Goal: Task Accomplishment & Management: Manage account settings

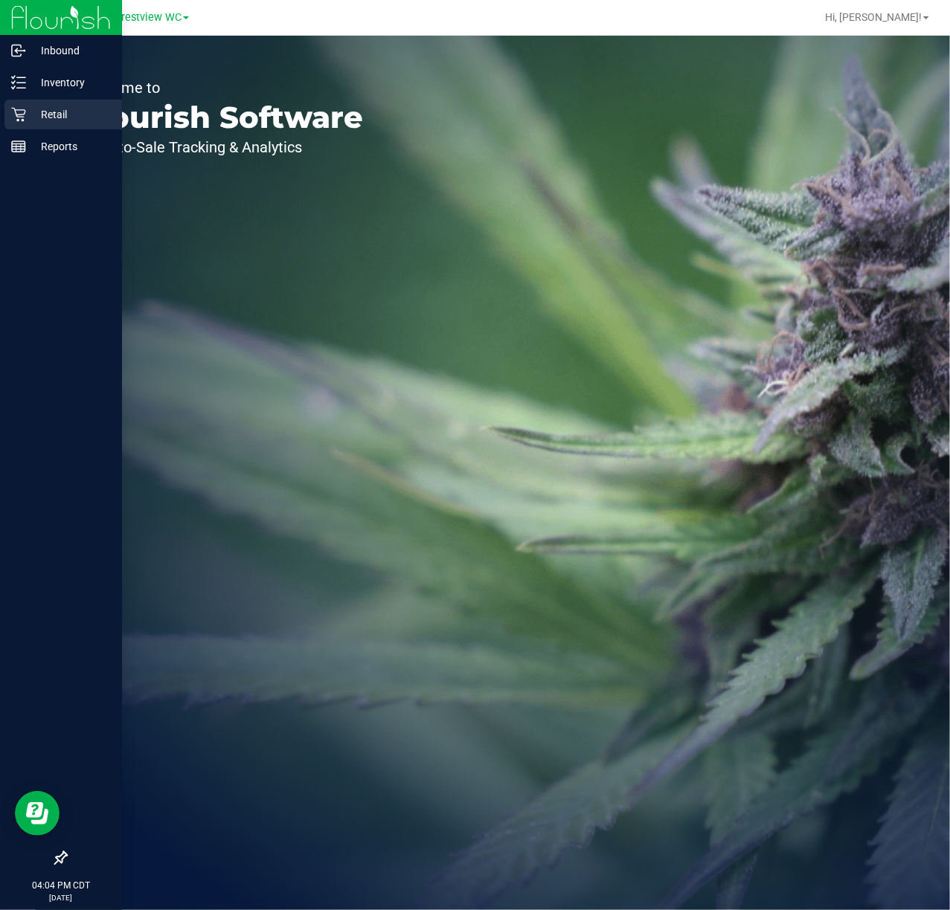
click at [25, 123] on div "Retail" at bounding box center [62, 115] width 117 height 30
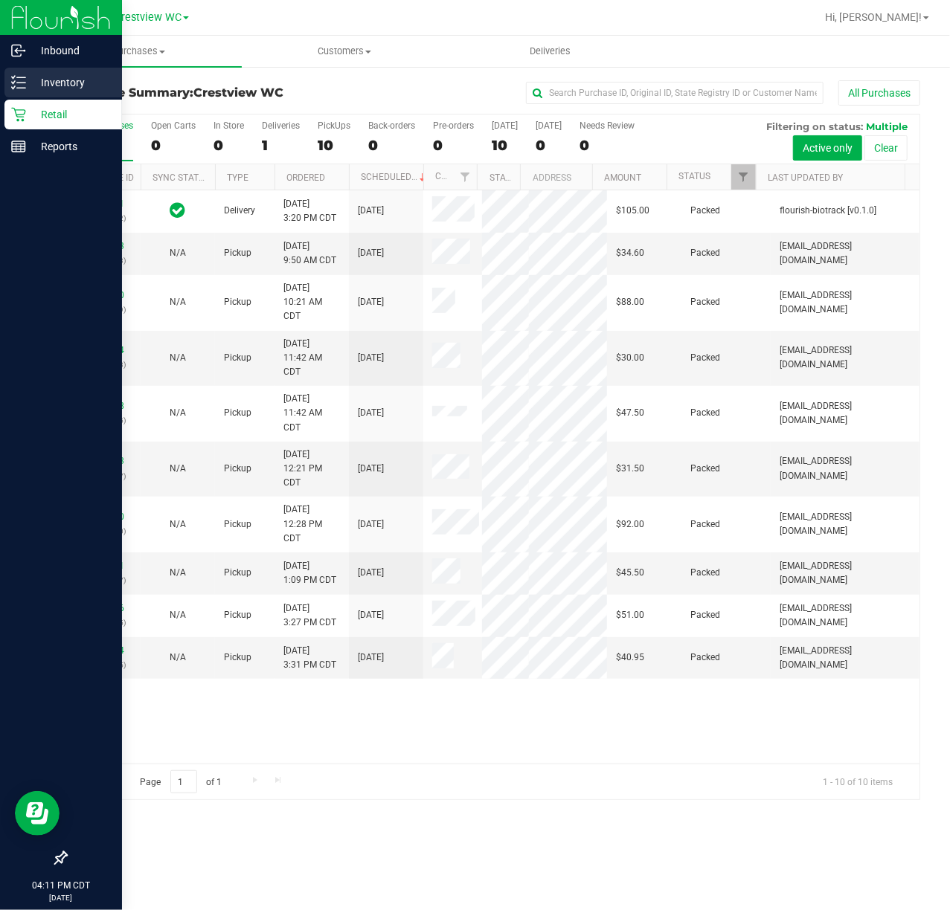
click at [18, 77] on line at bounding box center [21, 77] width 8 height 0
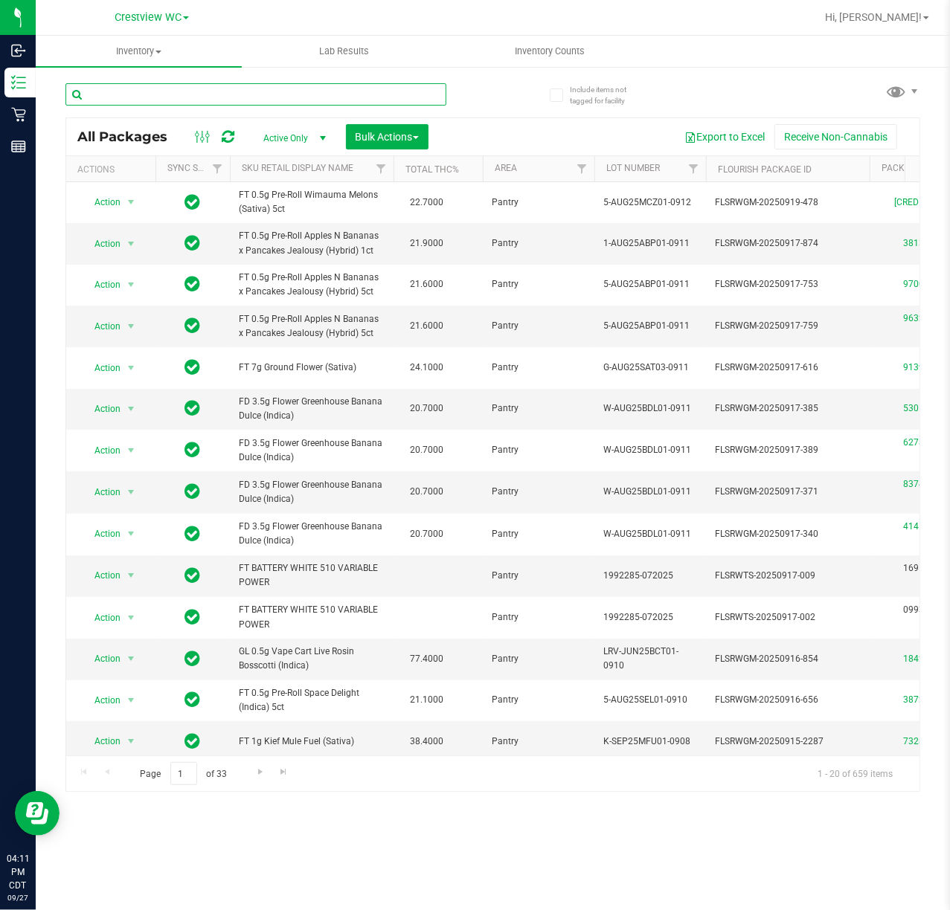
click at [277, 97] on input "text" at bounding box center [255, 94] width 381 height 22
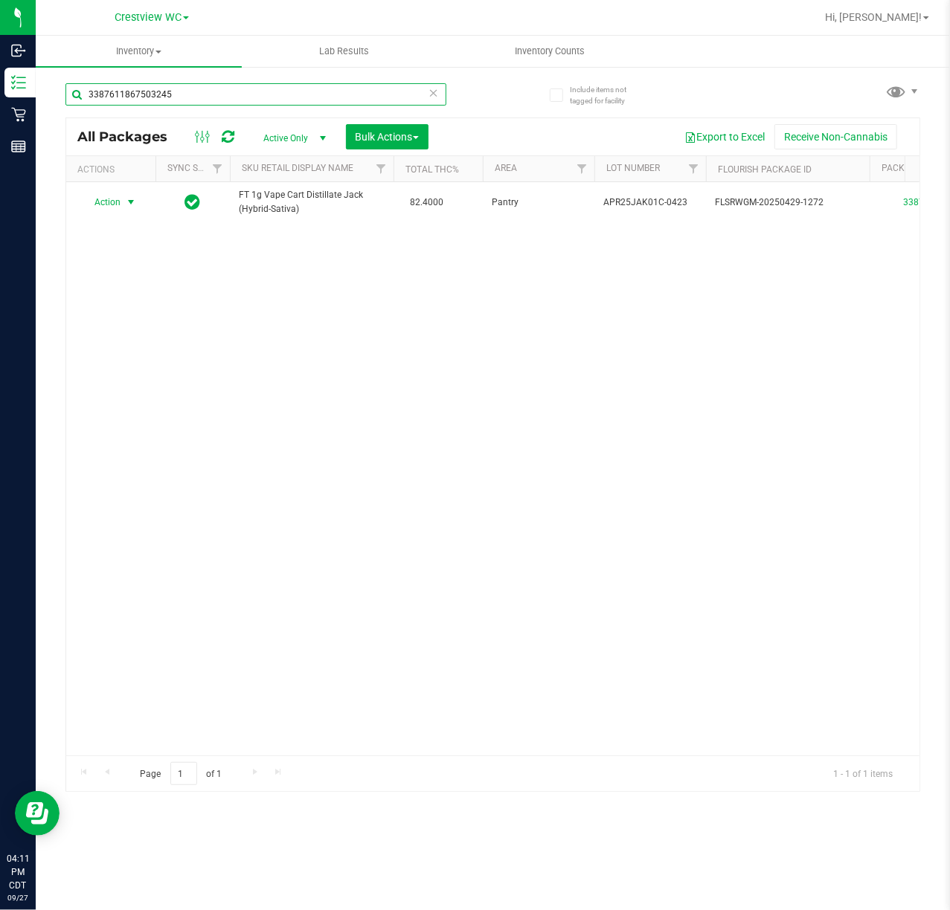
type input "3387611867503245"
click at [128, 204] on span "select" at bounding box center [131, 202] width 12 height 12
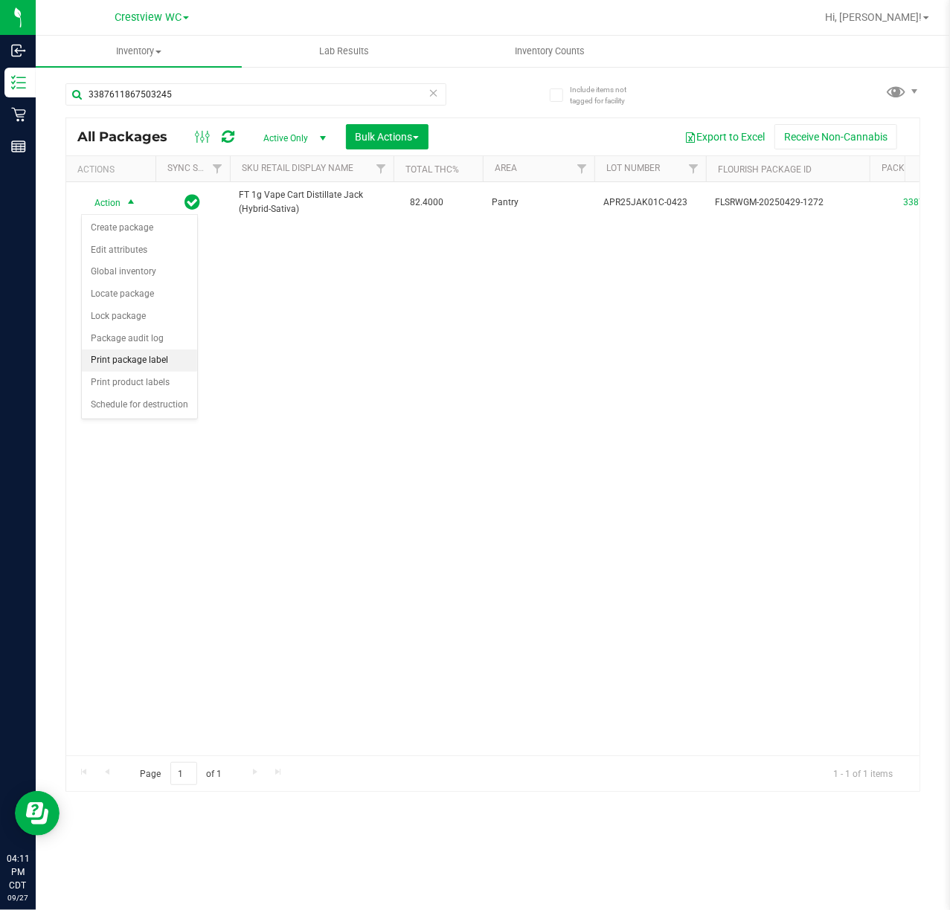
click at [144, 360] on li "Print package label" at bounding box center [139, 360] width 115 height 22
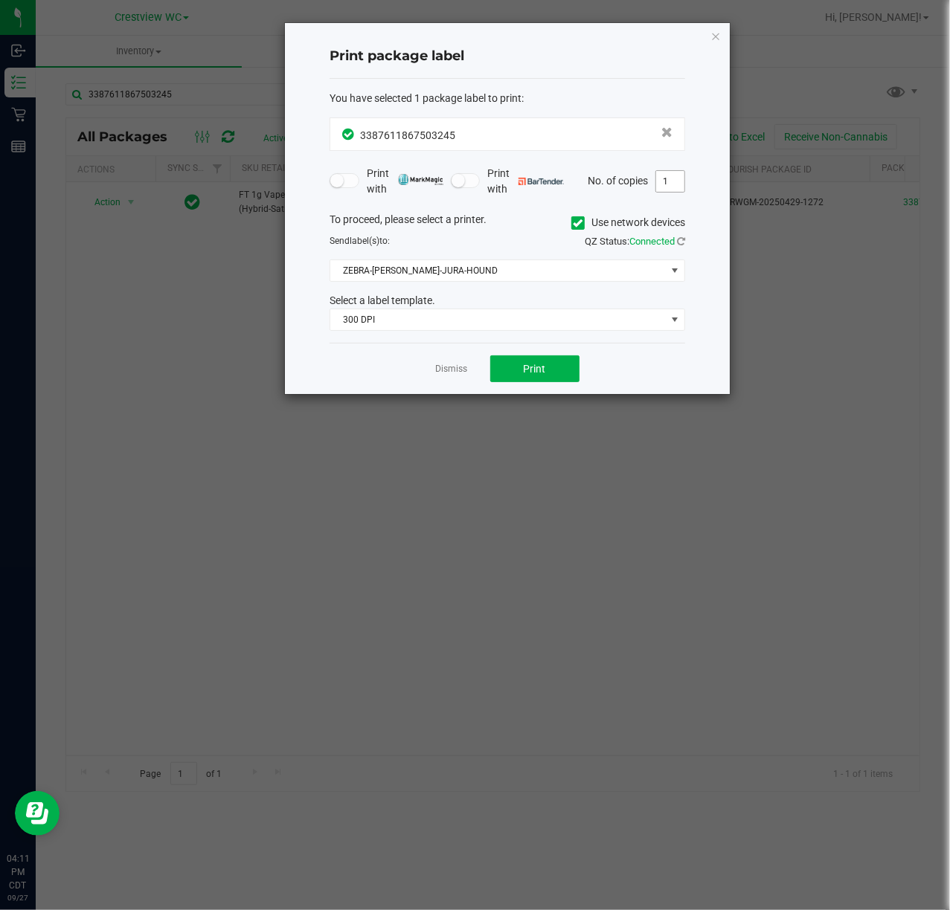
click at [664, 175] on input "1" at bounding box center [670, 181] width 28 height 21
type input "2"
click at [444, 330] on span "300 DPI" at bounding box center [497, 319] width 335 height 21
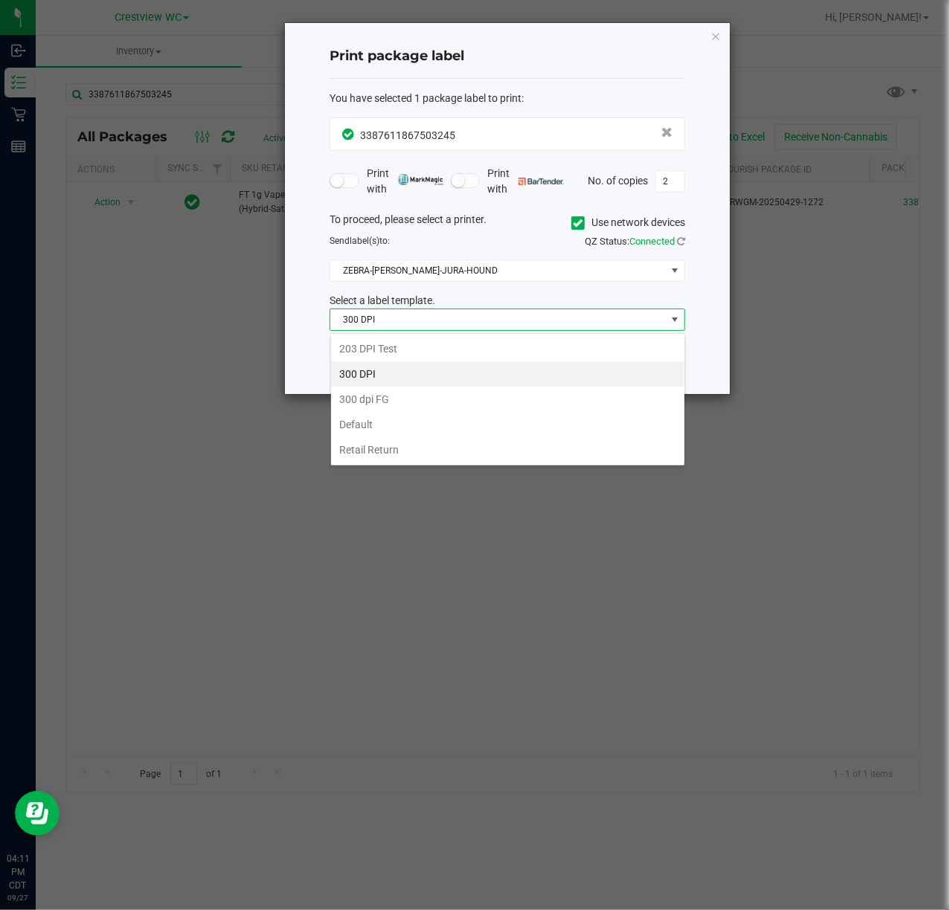
scroll to position [22, 355]
click at [432, 345] on li "203 DPI Test" at bounding box center [507, 348] width 353 height 25
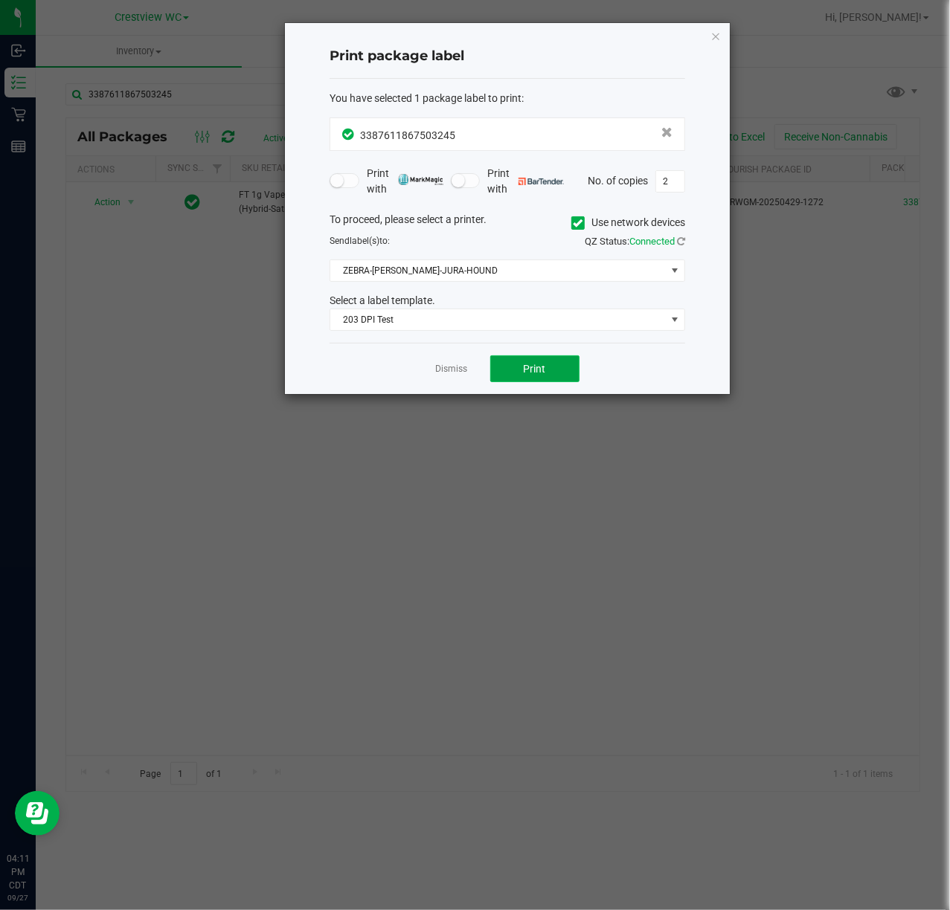
click at [536, 367] on span "Print" at bounding box center [534, 369] width 22 height 12
click at [715, 37] on icon "button" at bounding box center [715, 36] width 10 height 18
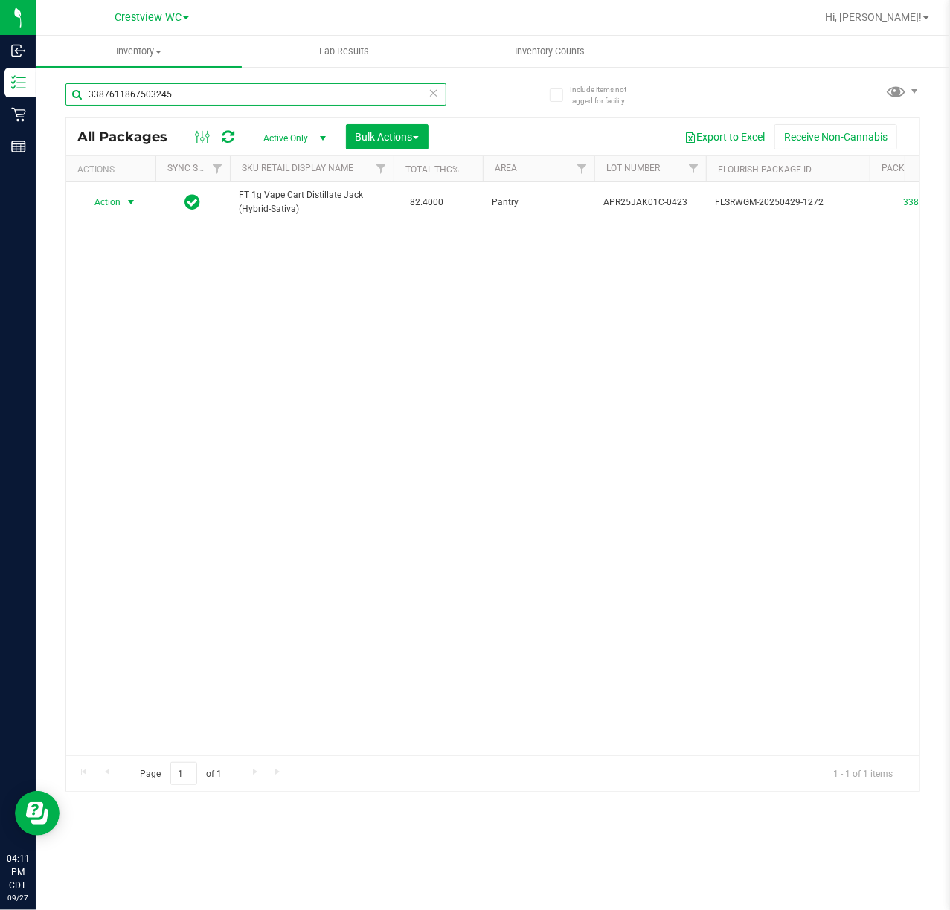
click at [327, 90] on input "3387611867503245" at bounding box center [255, 94] width 381 height 22
type input "2626048391205640"
click at [114, 206] on span "Action" at bounding box center [101, 203] width 40 height 21
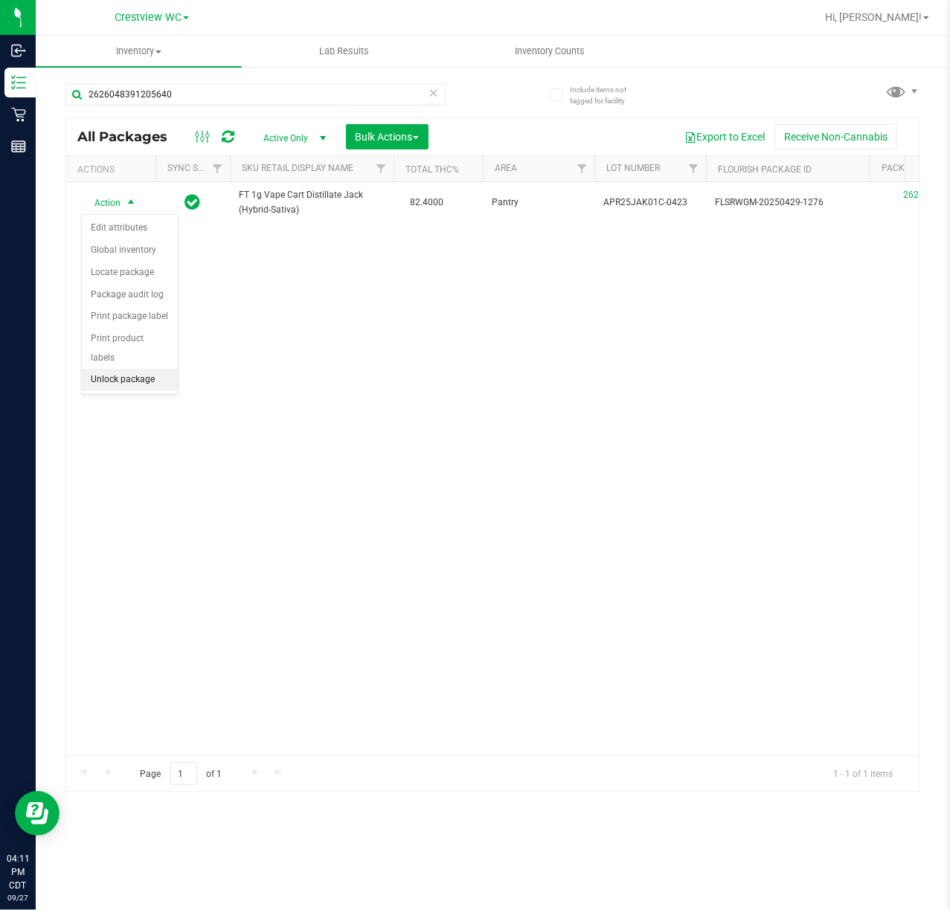
click at [144, 391] on li "Unlock package" at bounding box center [130, 380] width 96 height 22
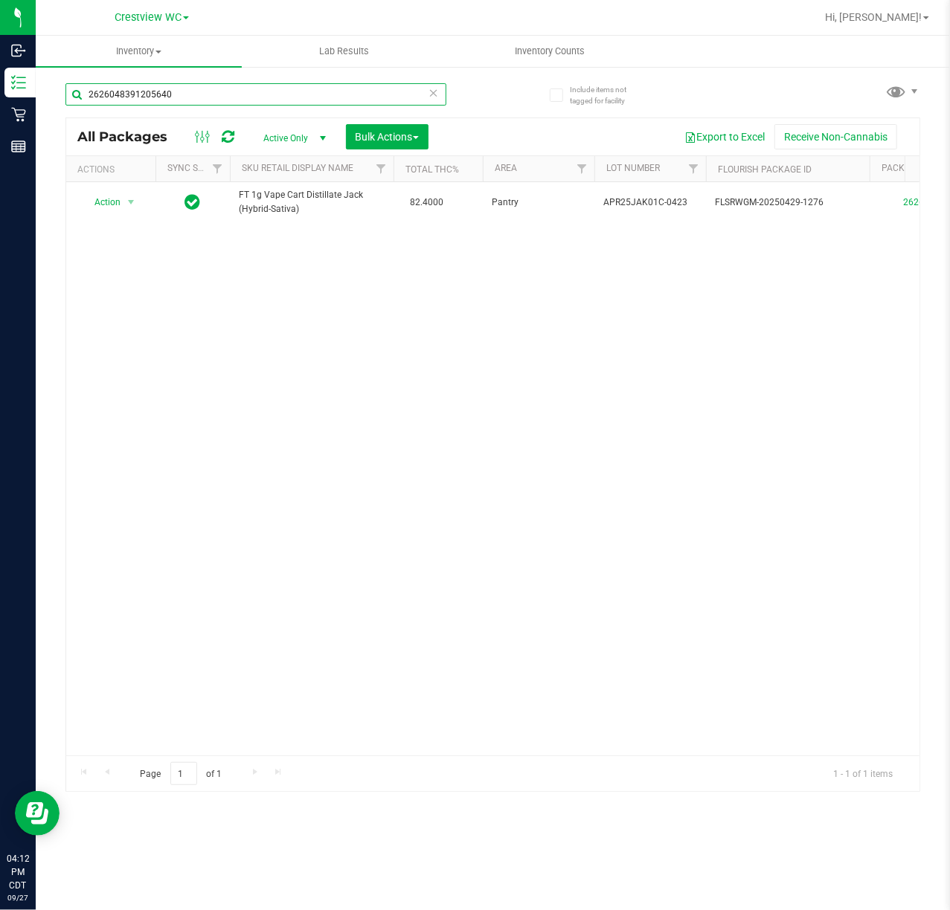
click at [256, 87] on input "2626048391205640" at bounding box center [255, 94] width 381 height 22
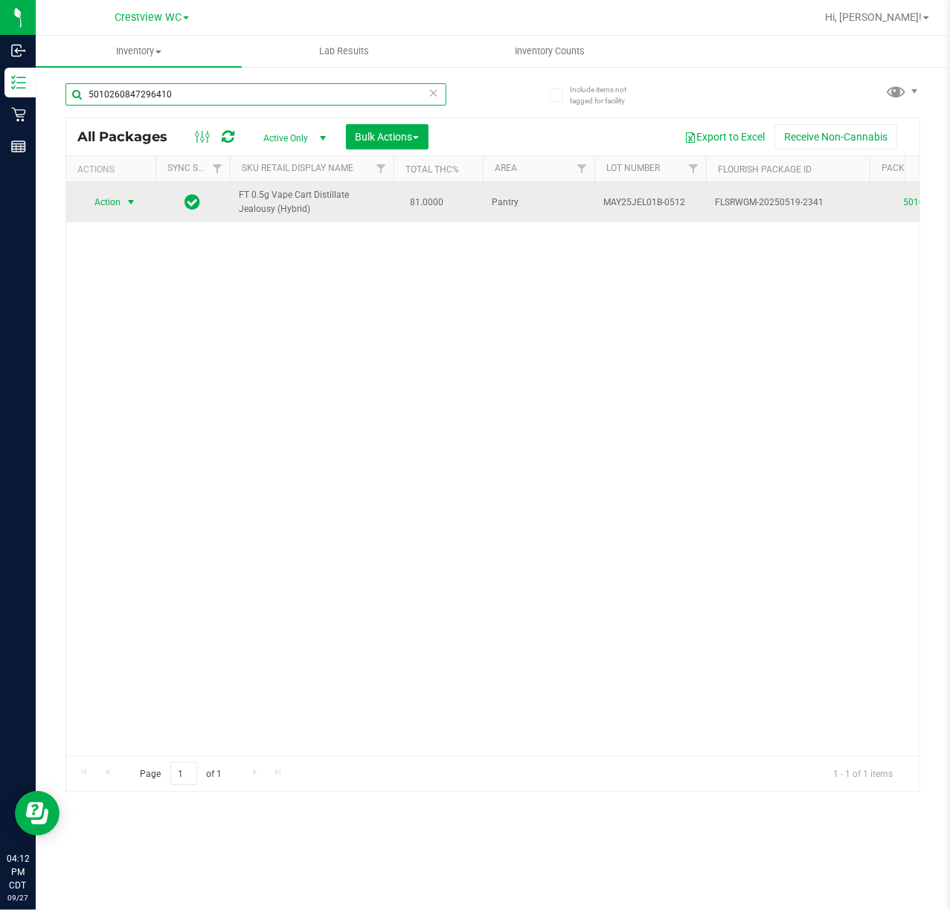
type input "5010260847296410"
click at [99, 205] on span "Action" at bounding box center [101, 202] width 40 height 21
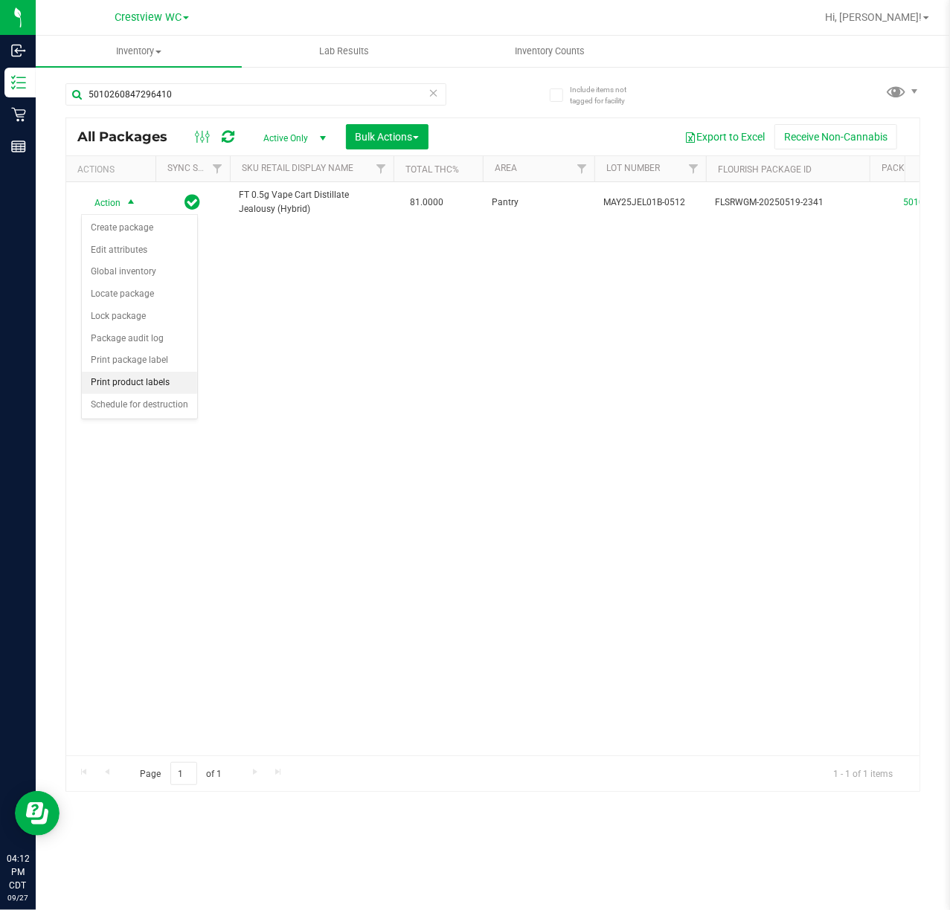
click at [132, 387] on li "Print product labels" at bounding box center [139, 383] width 115 height 22
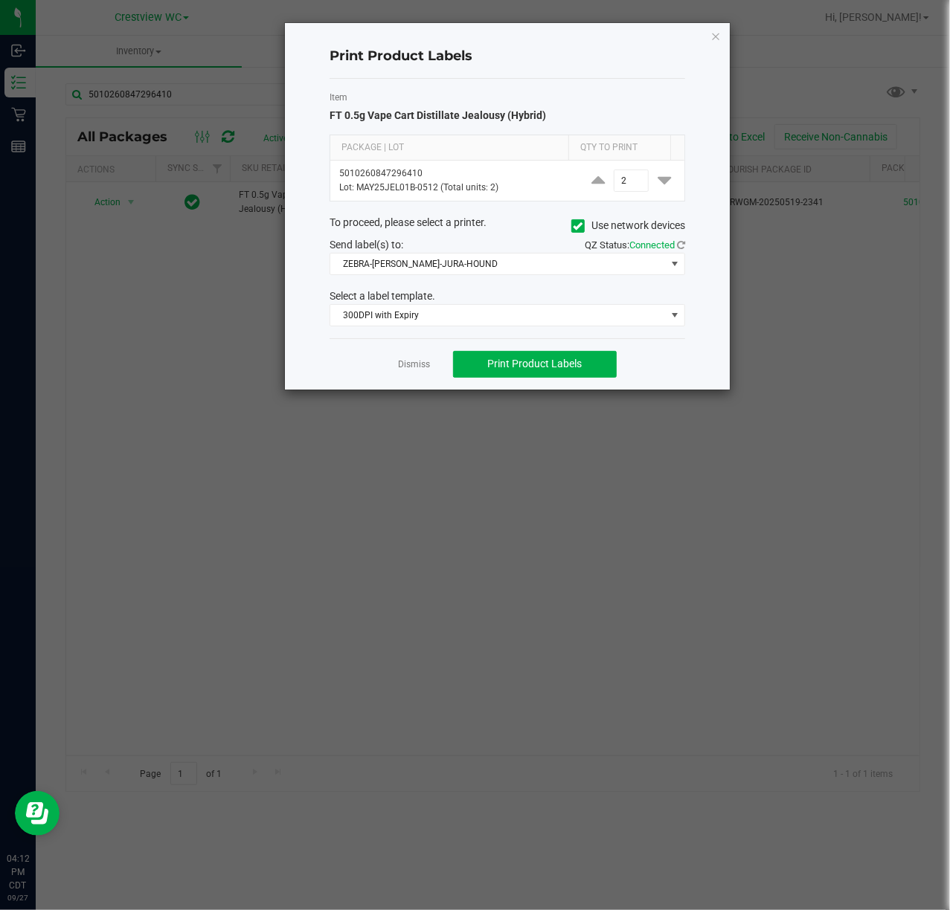
click at [717, 45] on div "Print Product Labels Item FT 0.5g Vape Cart Distillate Jealousy (Hybrid) Packag…" at bounding box center [507, 206] width 445 height 367
click at [712, 39] on icon "button" at bounding box center [715, 36] width 10 height 18
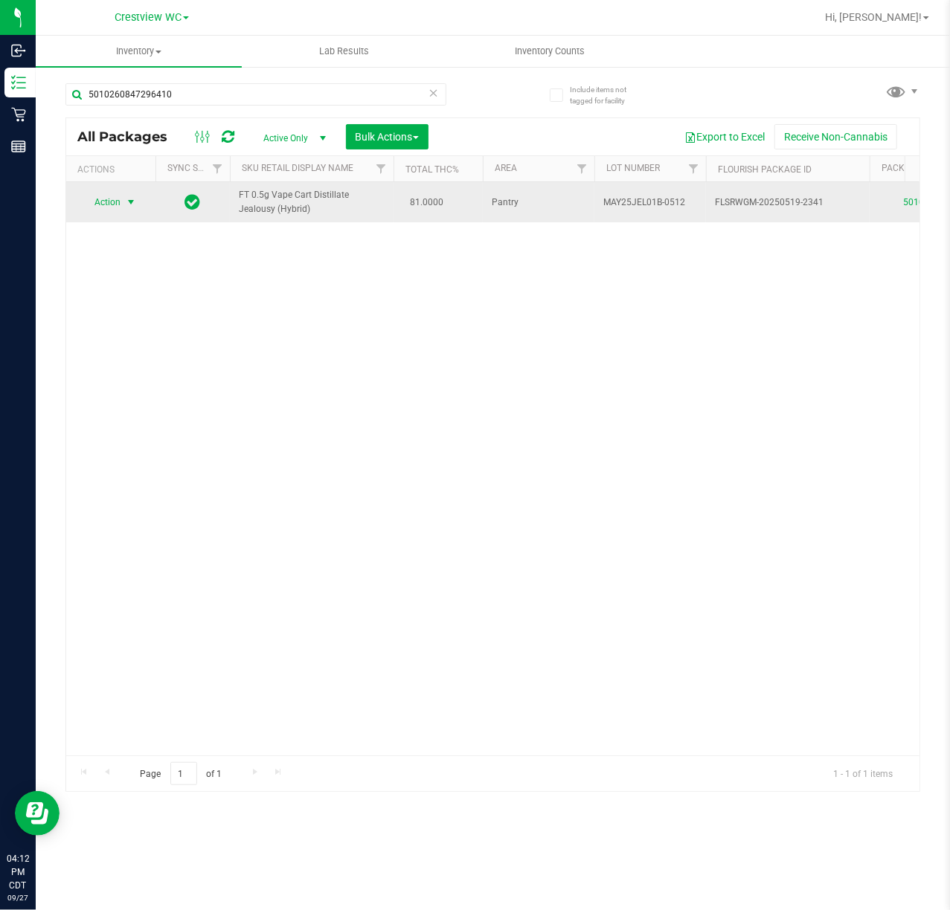
click at [125, 199] on span "select" at bounding box center [131, 202] width 12 height 12
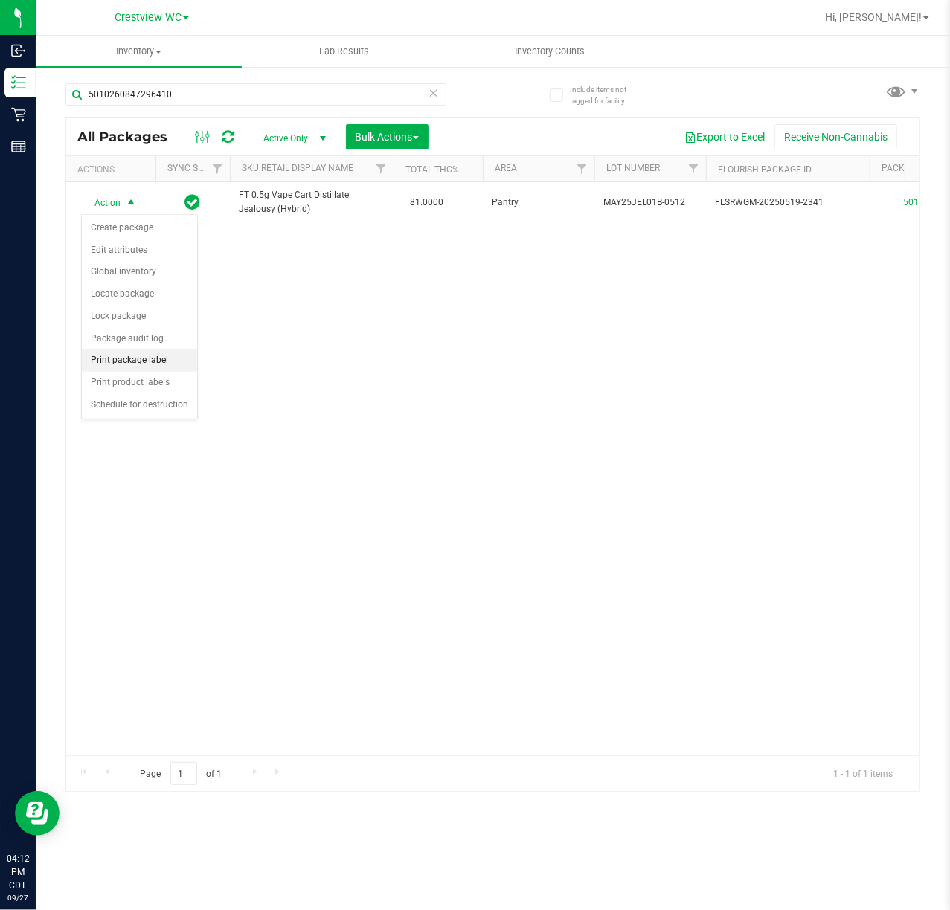
drag, startPoint x: 100, startPoint y: 364, endPoint x: 149, endPoint y: 348, distance: 51.7
click at [102, 364] on li "Print package label" at bounding box center [139, 360] width 115 height 22
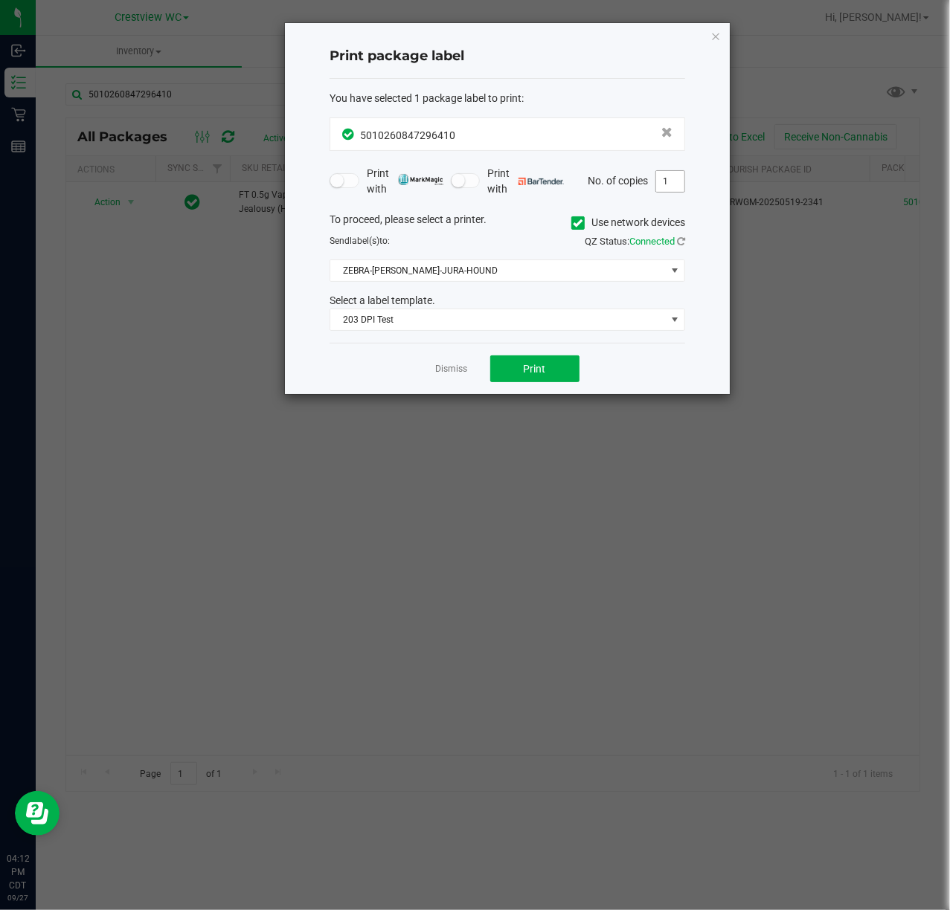
click at [669, 179] on input "1" at bounding box center [670, 181] width 28 height 21
type input "2"
click at [543, 372] on span "Print" at bounding box center [534, 369] width 22 height 12
click at [715, 39] on icon "button" at bounding box center [715, 36] width 10 height 18
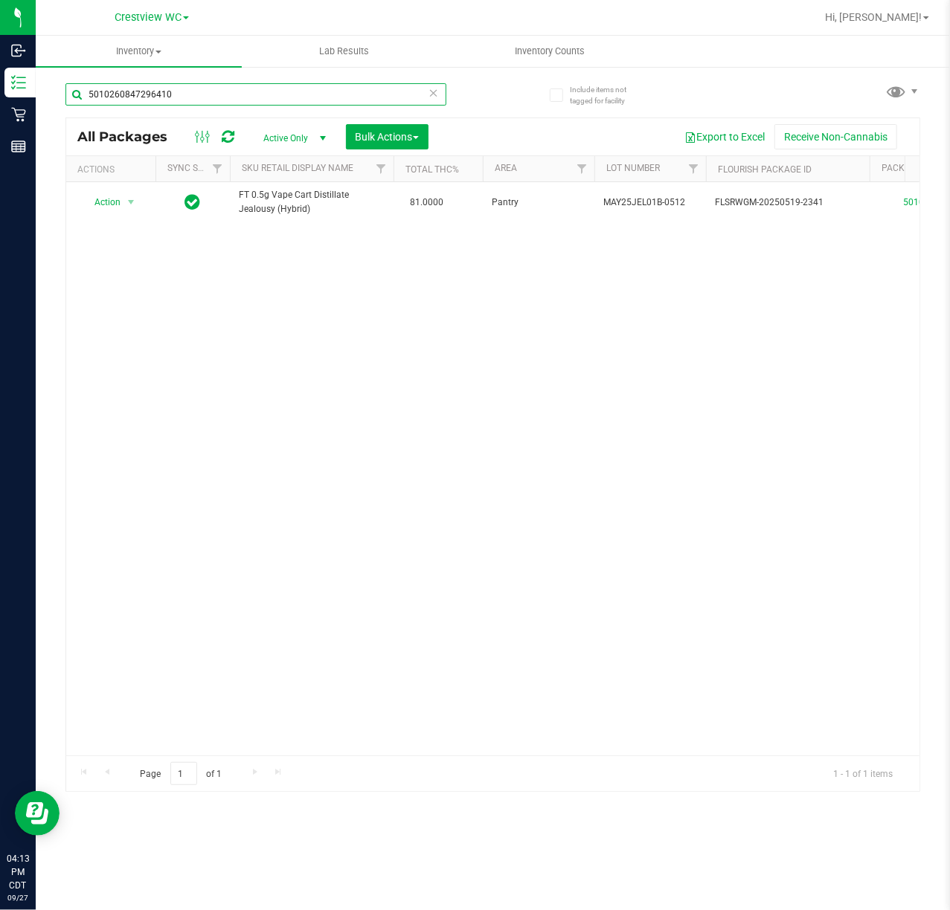
click at [373, 94] on input "5010260847296410" at bounding box center [255, 94] width 381 height 22
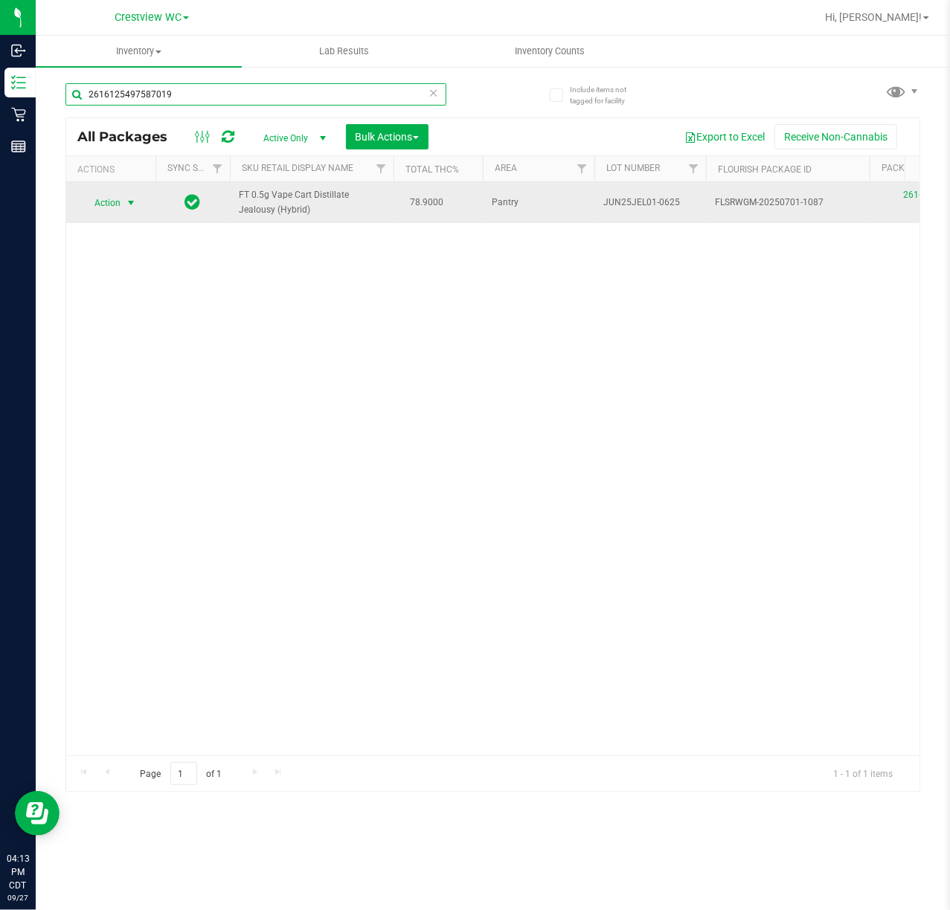
type input "2616125497587019"
click at [129, 205] on span "select" at bounding box center [131, 203] width 12 height 12
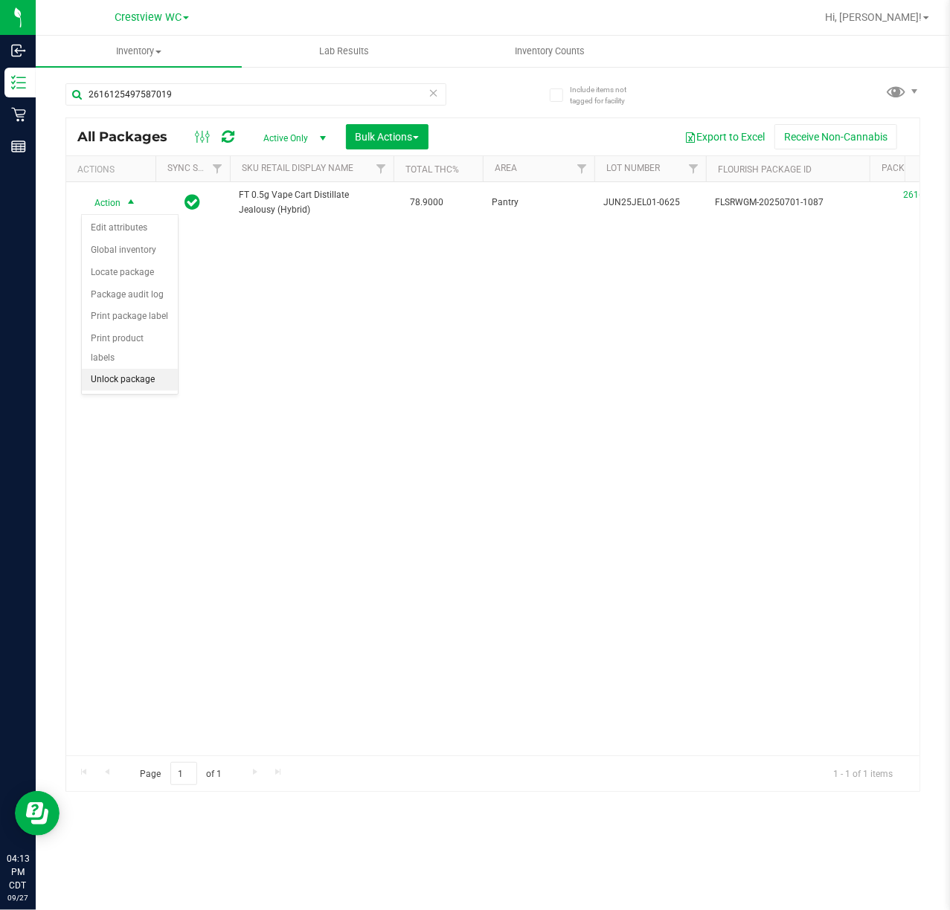
click at [140, 384] on li "Unlock package" at bounding box center [130, 380] width 96 height 22
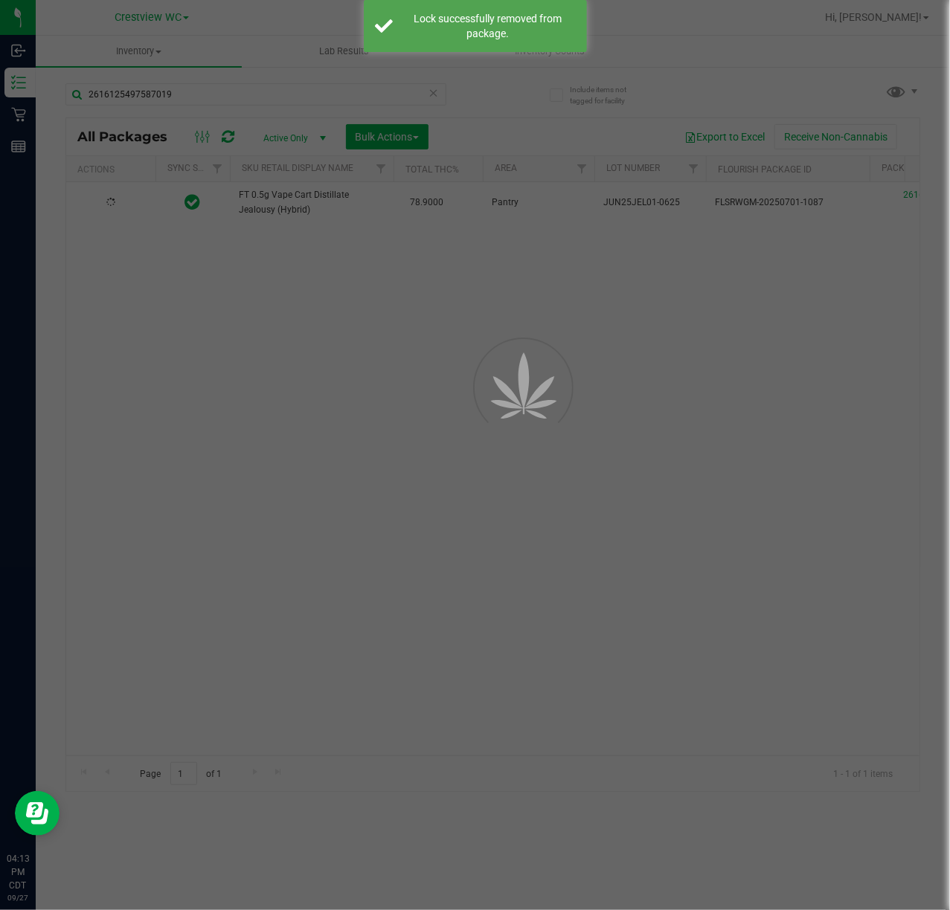
click at [178, 402] on div at bounding box center [475, 455] width 950 height 910
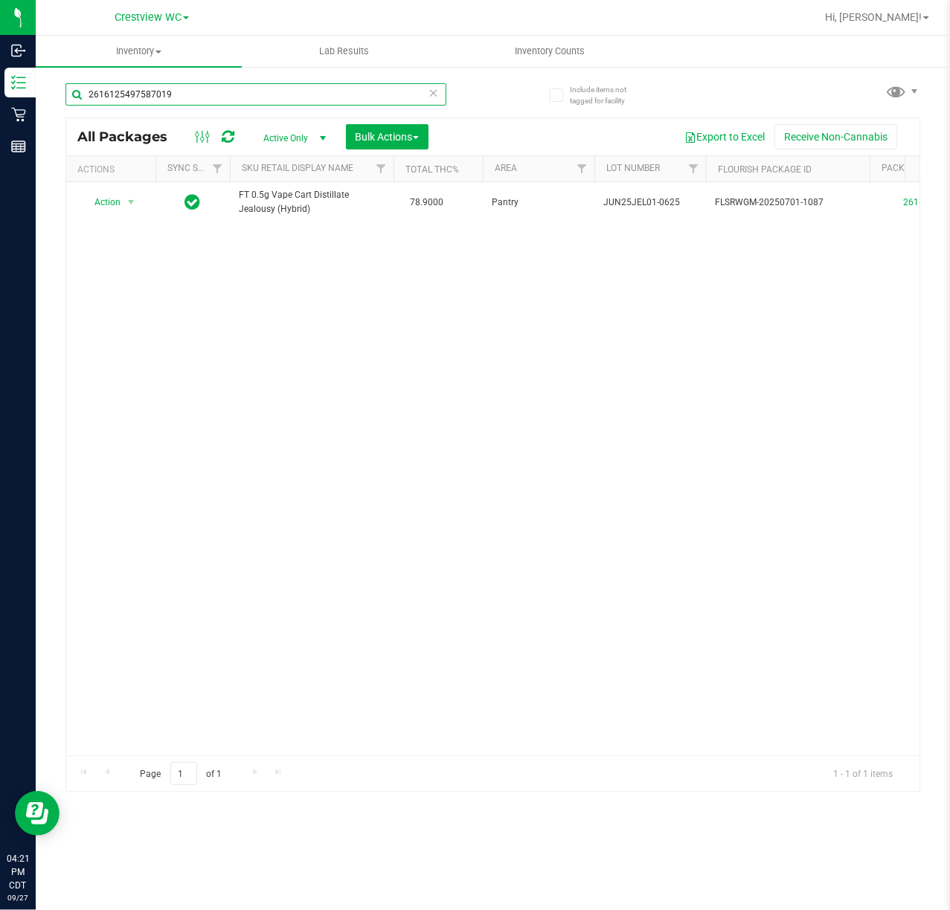
click at [231, 92] on input "2616125497587019" at bounding box center [255, 94] width 381 height 22
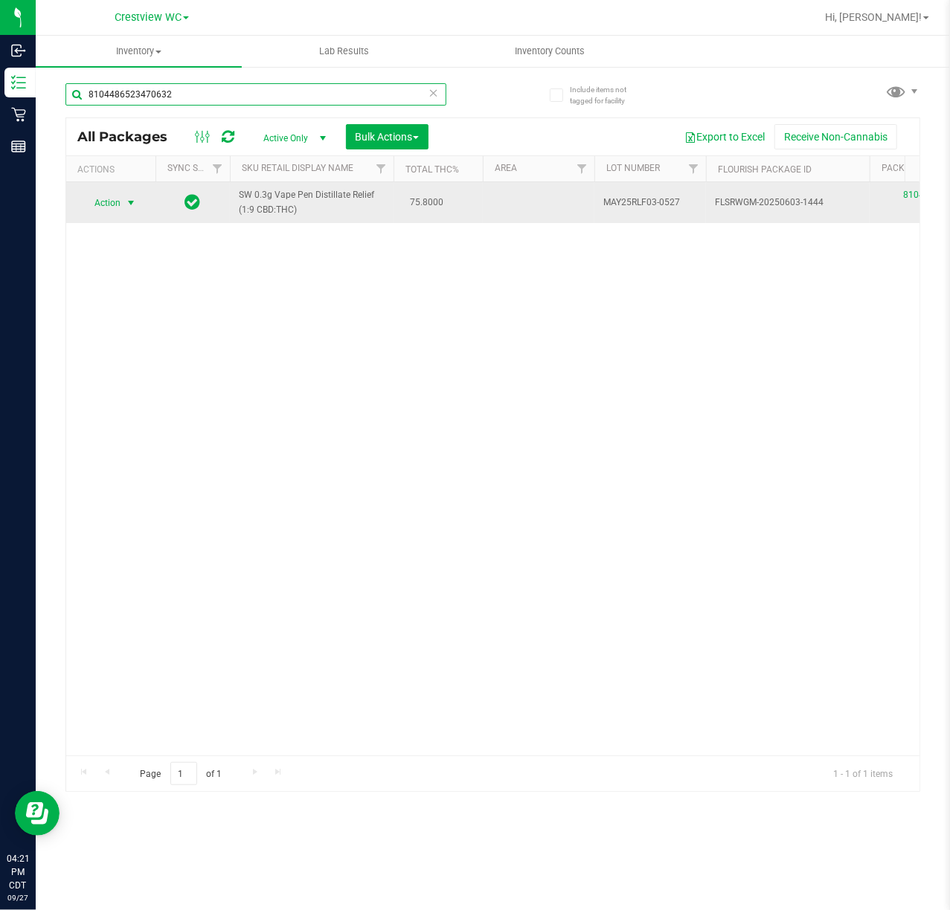
type input "8104486523470632"
click at [123, 211] on span "select" at bounding box center [131, 203] width 19 height 21
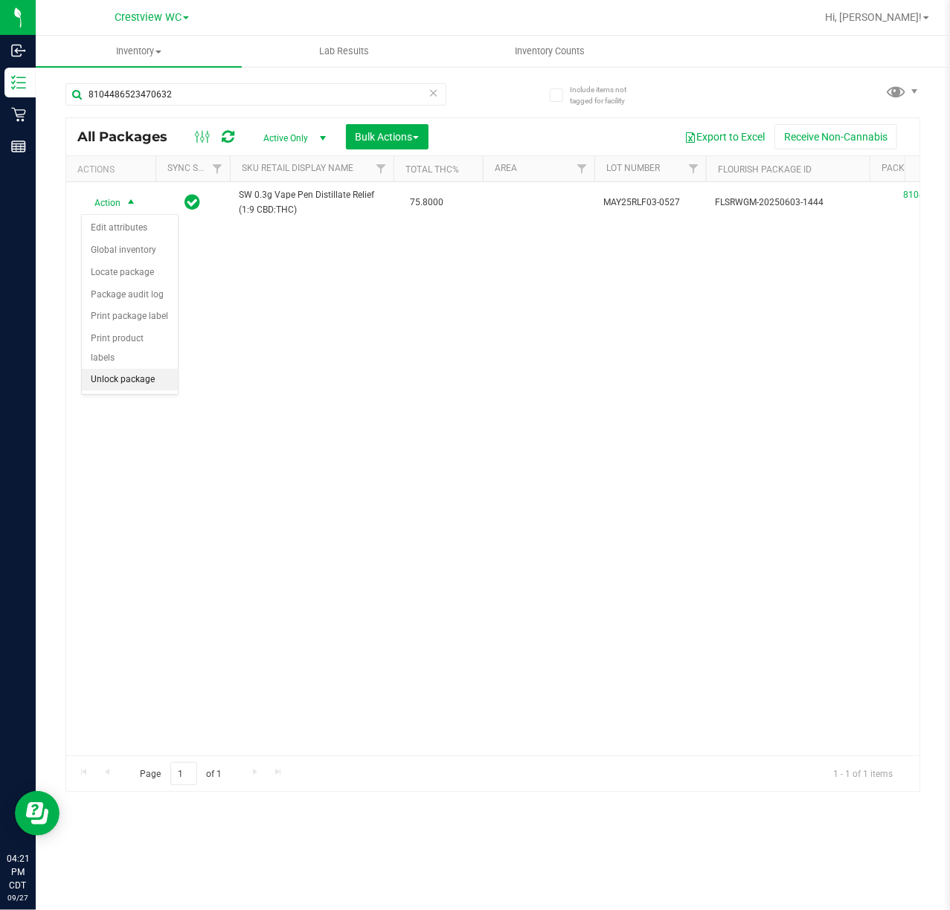
click at [158, 384] on li "Unlock package" at bounding box center [130, 380] width 96 height 22
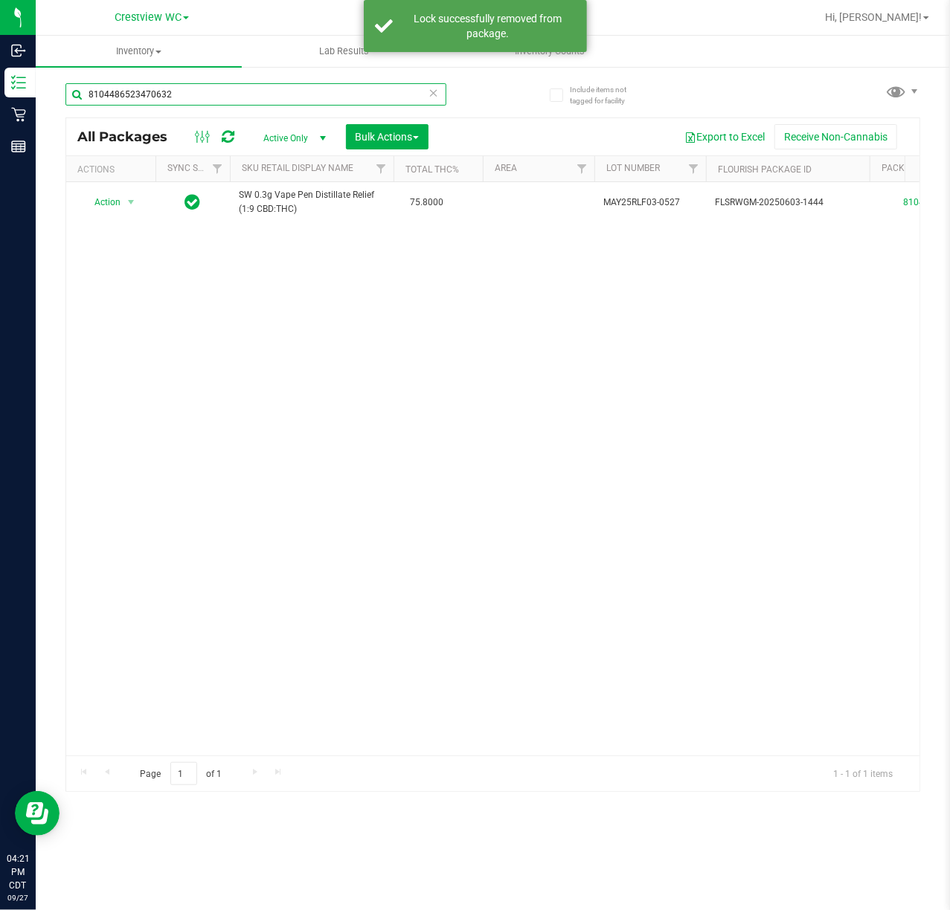
click at [326, 87] on input "8104486523470632" at bounding box center [255, 94] width 381 height 22
click at [228, 80] on div "8104486523470632" at bounding box center [279, 94] width 428 height 48
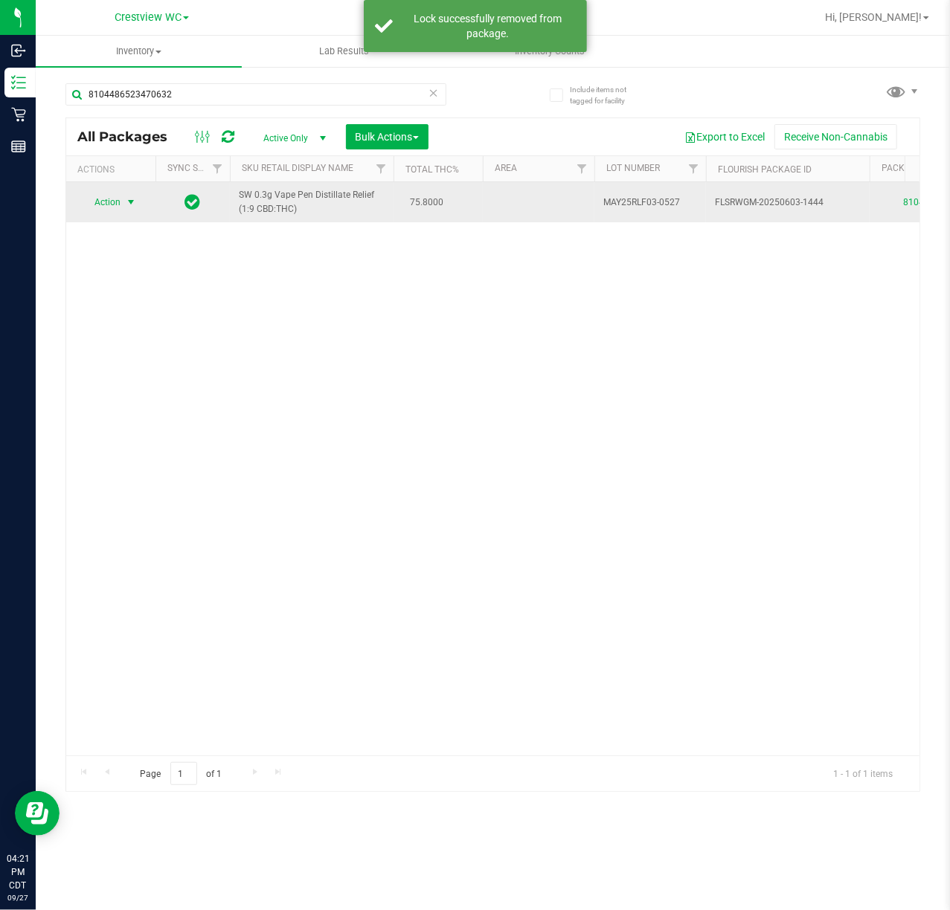
click at [105, 211] on span "Action" at bounding box center [101, 202] width 40 height 21
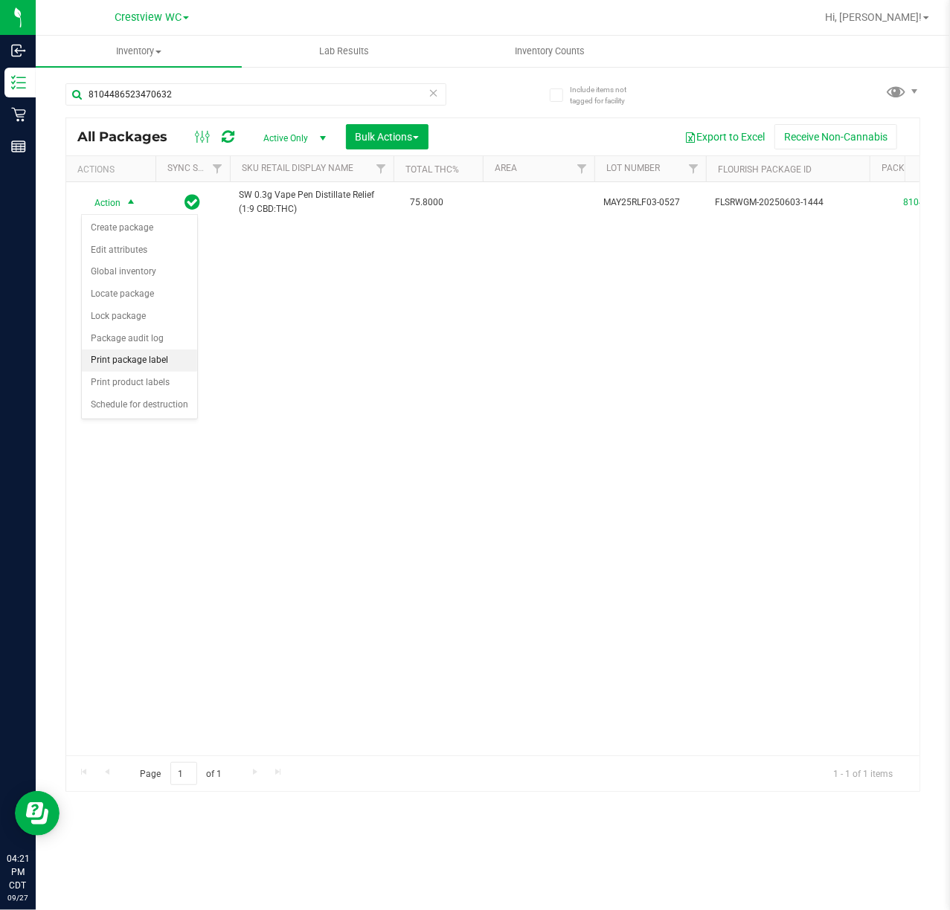
click at [144, 361] on li "Print package label" at bounding box center [139, 360] width 115 height 22
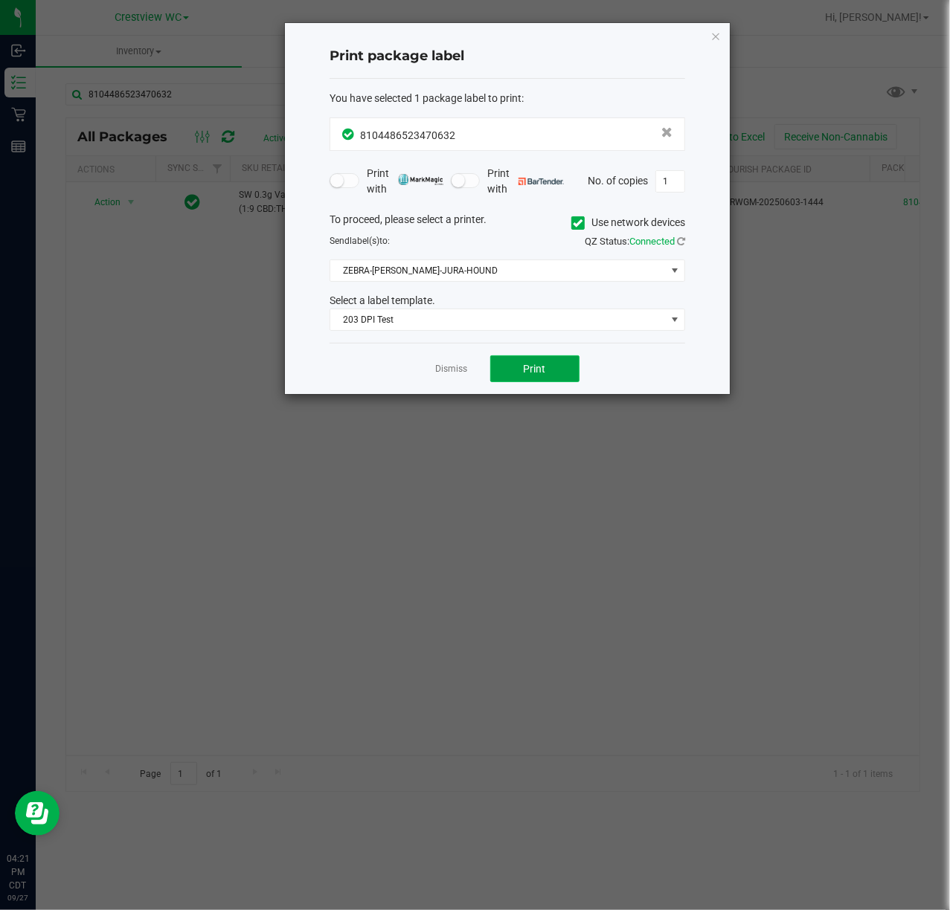
click at [552, 375] on button "Print" at bounding box center [534, 368] width 89 height 27
click at [712, 48] on div "Print package label You have selected 1 package label to print : 81044865234706…" at bounding box center [507, 208] width 445 height 371
click at [712, 36] on icon "button" at bounding box center [715, 36] width 10 height 18
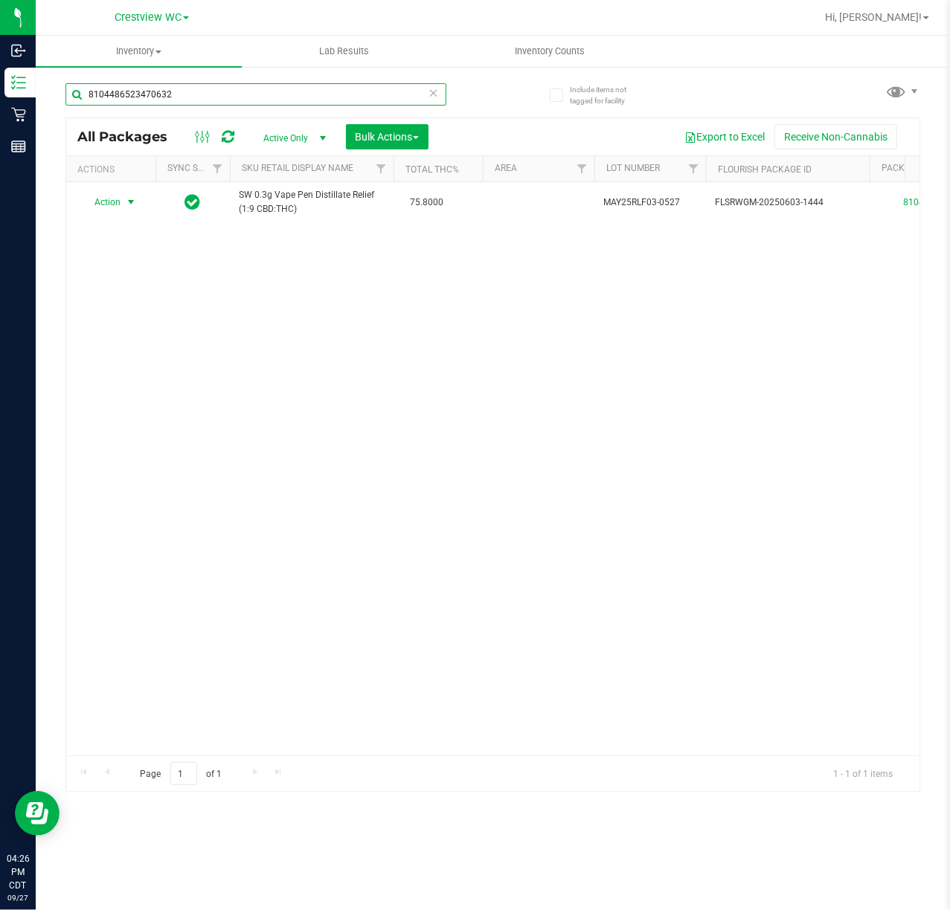
click at [283, 98] on input "8104486523470632" at bounding box center [255, 94] width 381 height 22
type input "7872101509674422"
click at [120, 205] on span "Action" at bounding box center [101, 202] width 40 height 21
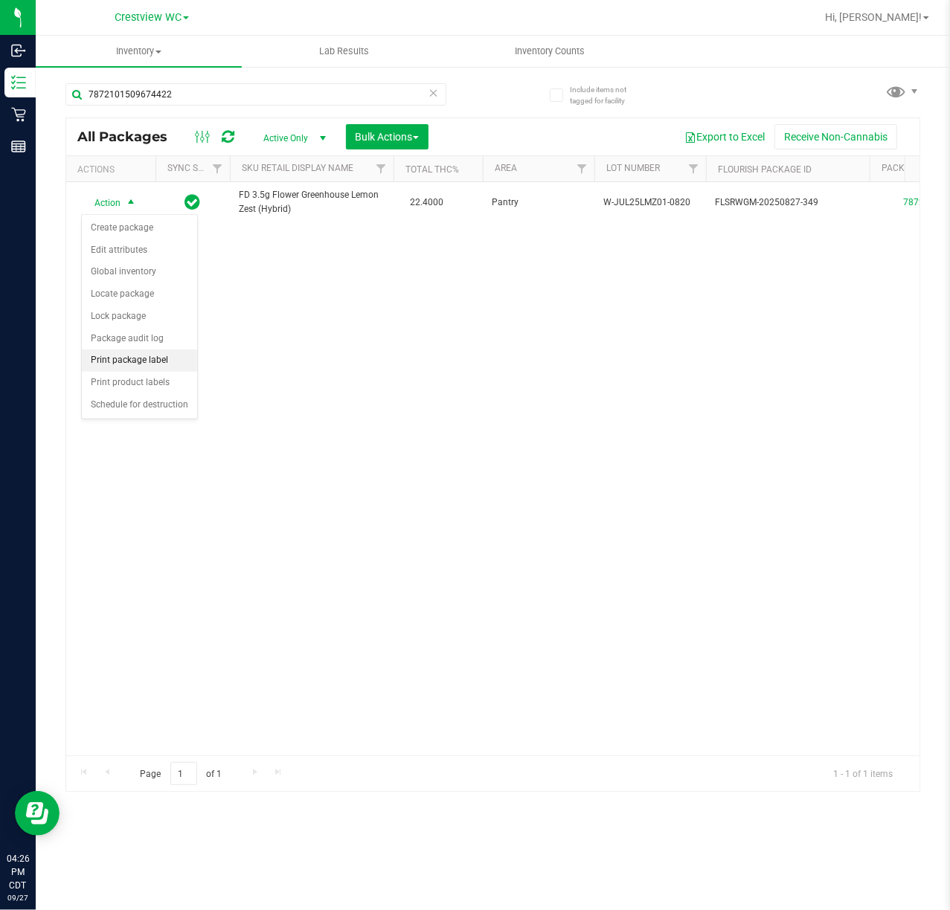
click at [155, 364] on li "Print package label" at bounding box center [139, 360] width 115 height 22
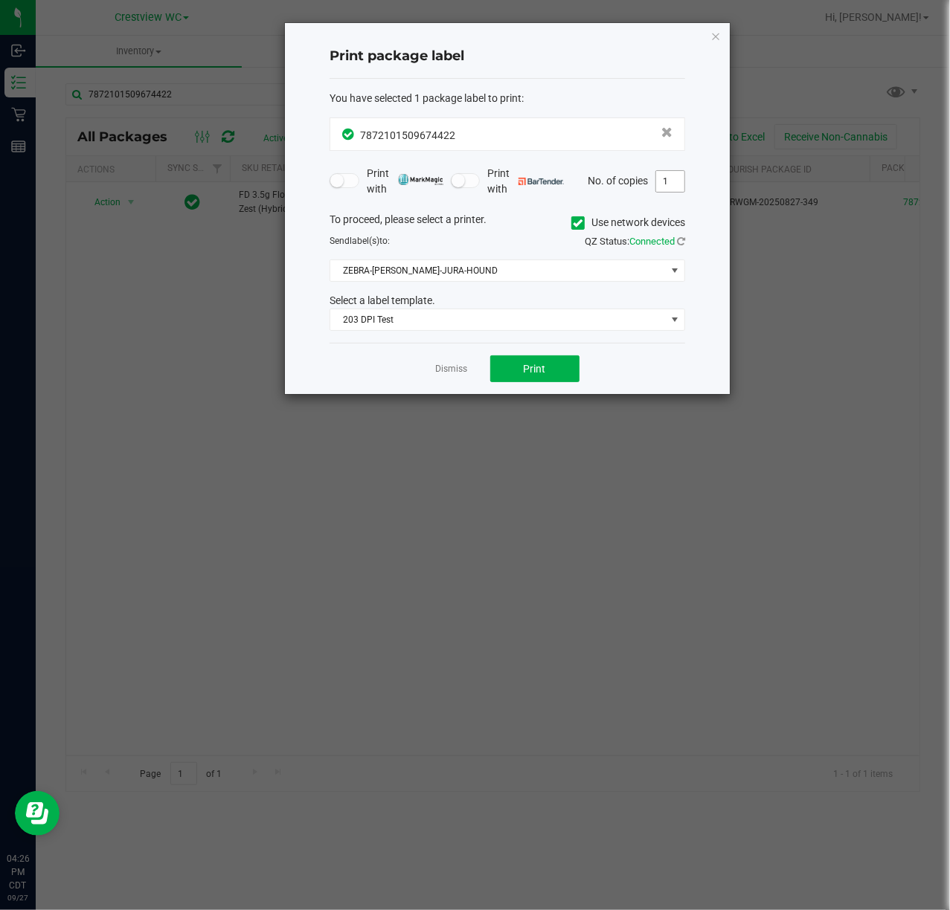
drag, startPoint x: 677, startPoint y: 193, endPoint x: 677, endPoint y: 185, distance: 8.2
click at [677, 192] on span "1" at bounding box center [670, 181] width 30 height 22
click at [677, 185] on input "1" at bounding box center [670, 181] width 28 height 21
type input "2"
click at [381, 381] on div "Dismiss Print" at bounding box center [506, 368] width 355 height 51
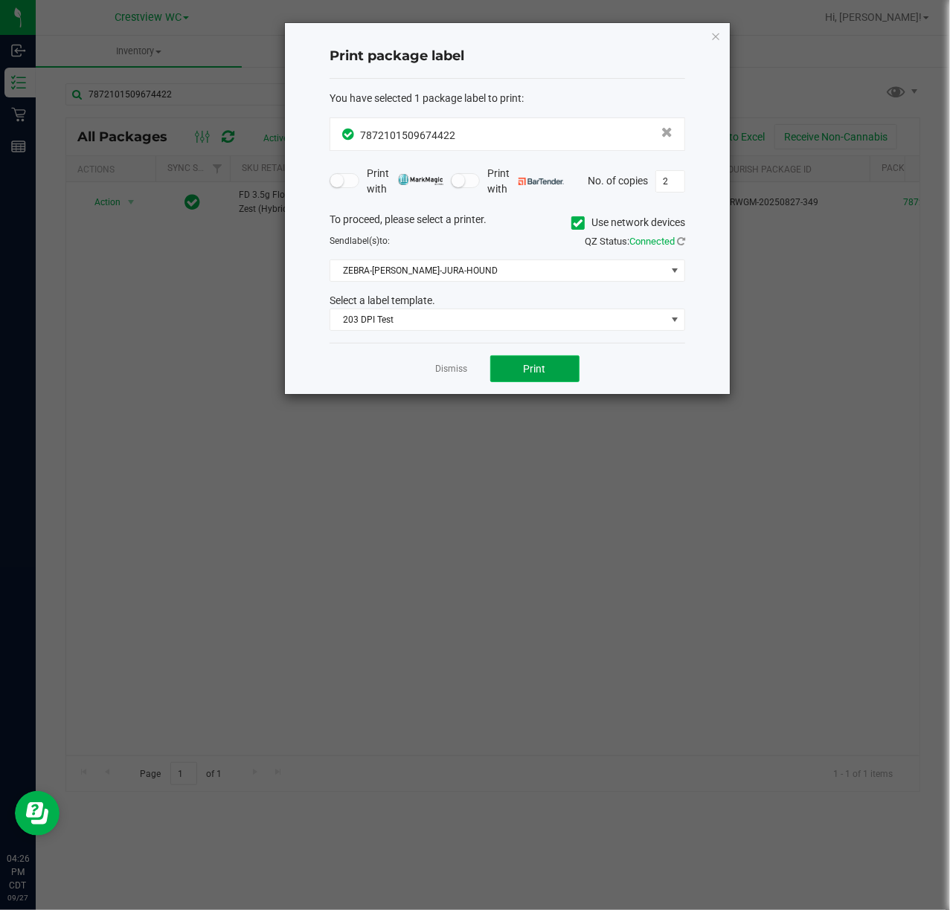
click at [560, 367] on button "Print" at bounding box center [534, 368] width 89 height 27
click at [718, 37] on icon "button" at bounding box center [715, 36] width 10 height 18
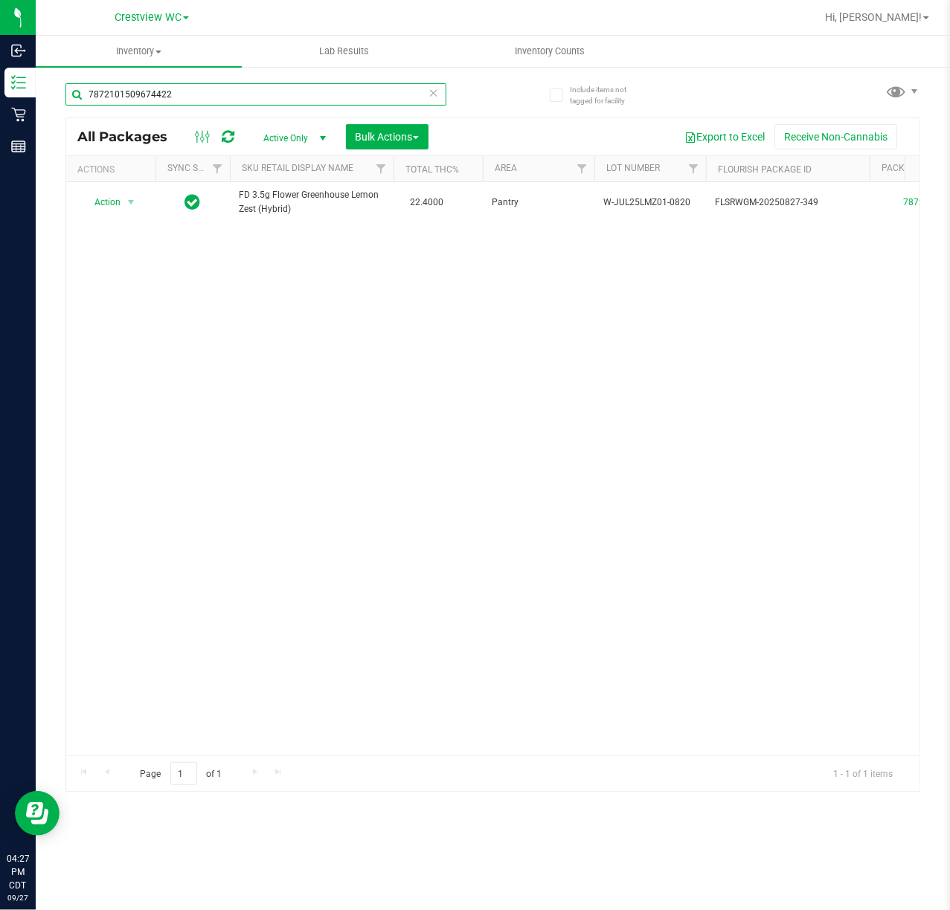
click at [293, 96] on input "7872101509674422" at bounding box center [255, 94] width 381 height 22
type input "7510809689733592"
click at [123, 204] on span "select" at bounding box center [131, 203] width 19 height 21
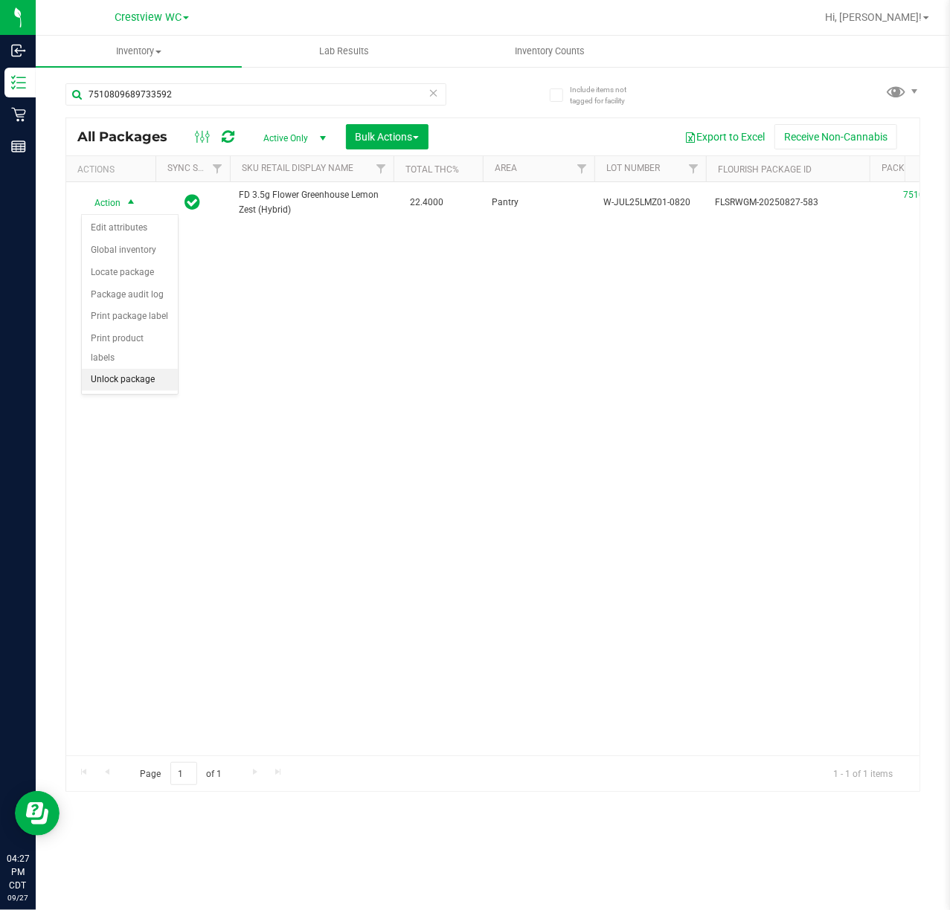
click at [126, 384] on li "Unlock package" at bounding box center [130, 380] width 96 height 22
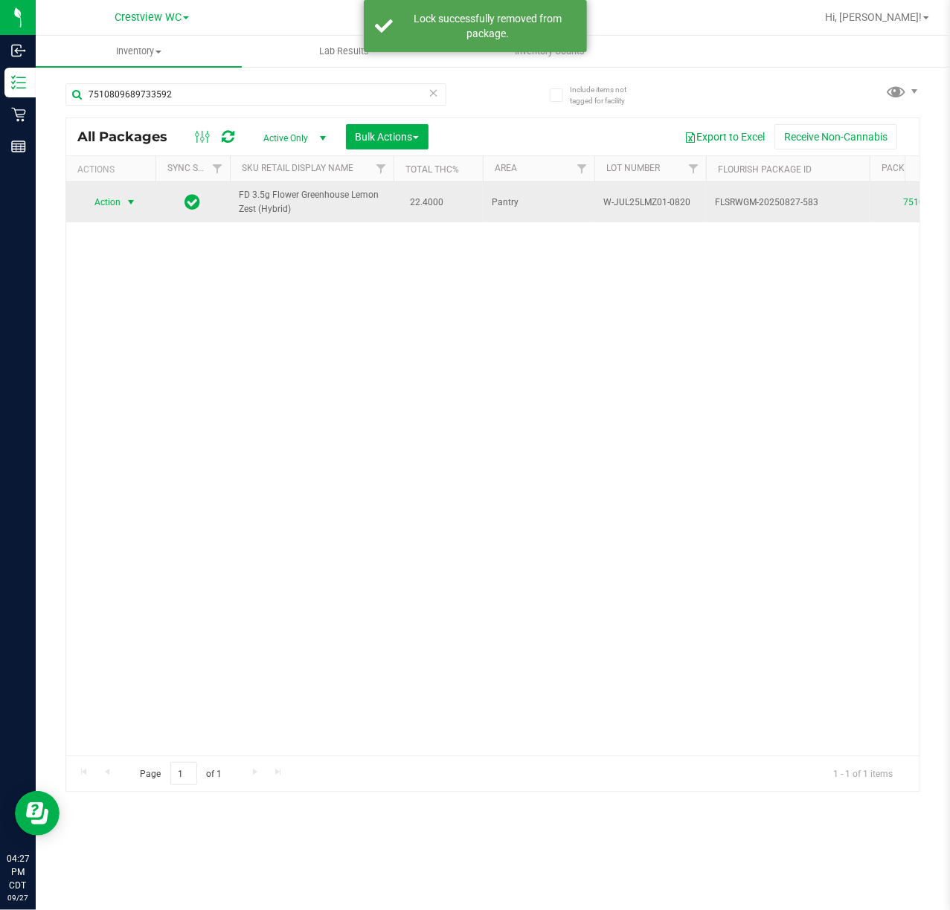
click at [120, 203] on span "Action" at bounding box center [101, 202] width 40 height 21
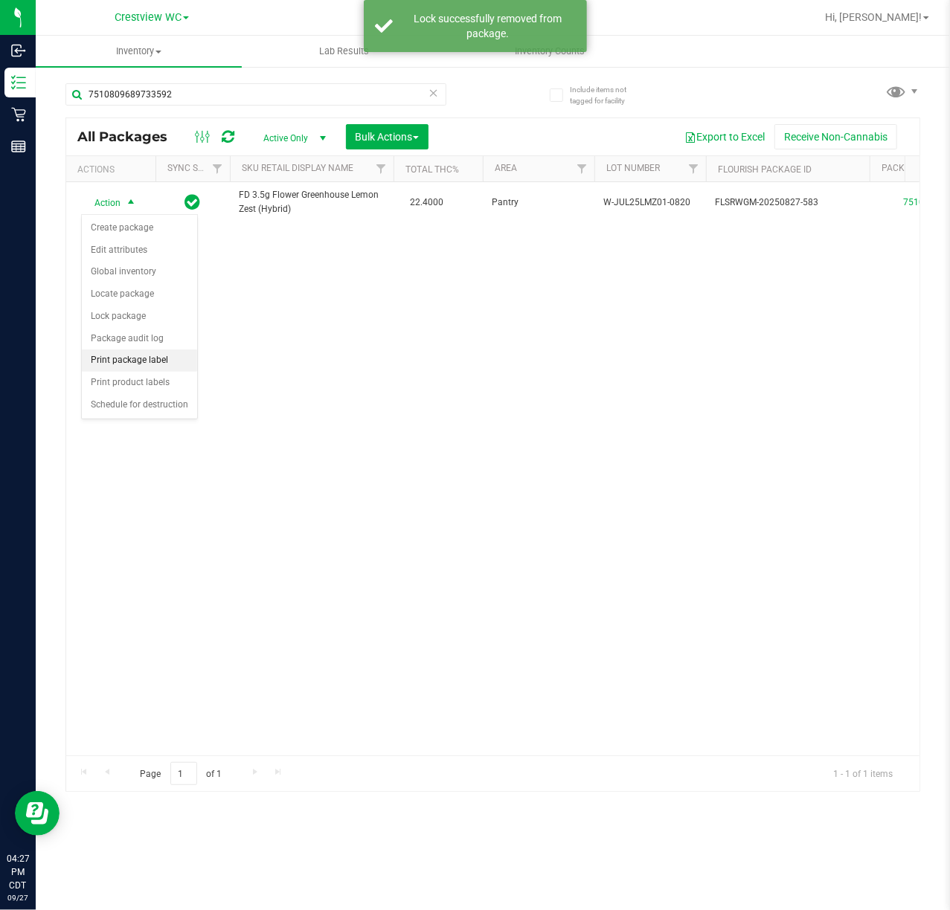
click at [134, 369] on li "Print package label" at bounding box center [139, 360] width 115 height 22
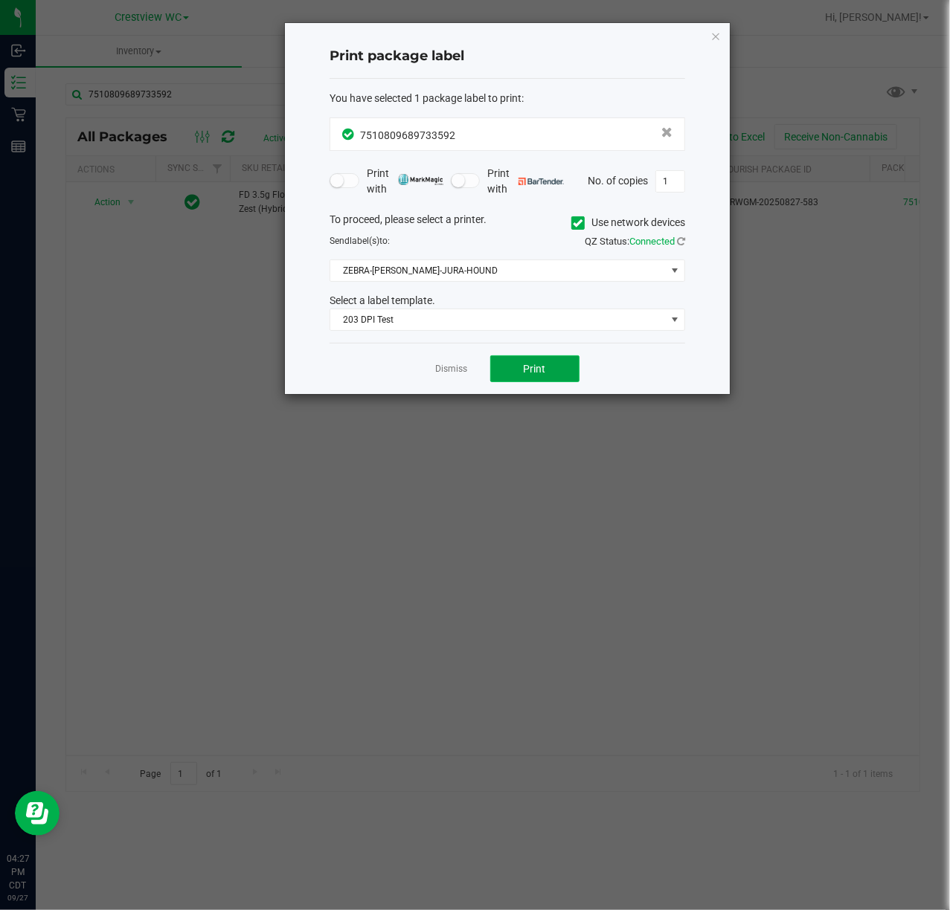
click at [532, 366] on span "Print" at bounding box center [534, 369] width 22 height 12
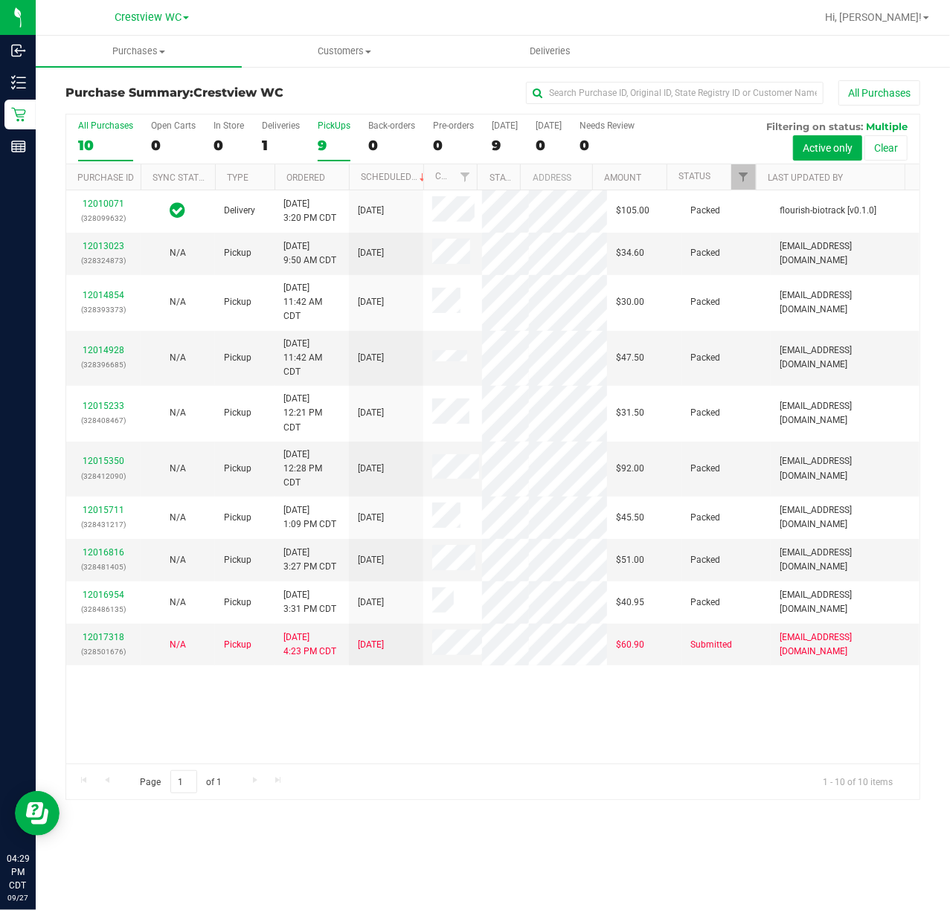
click at [319, 150] on div "9" at bounding box center [334, 145] width 33 height 17
click at [0, 0] on input "PickUps 9" at bounding box center [0, 0] width 0 height 0
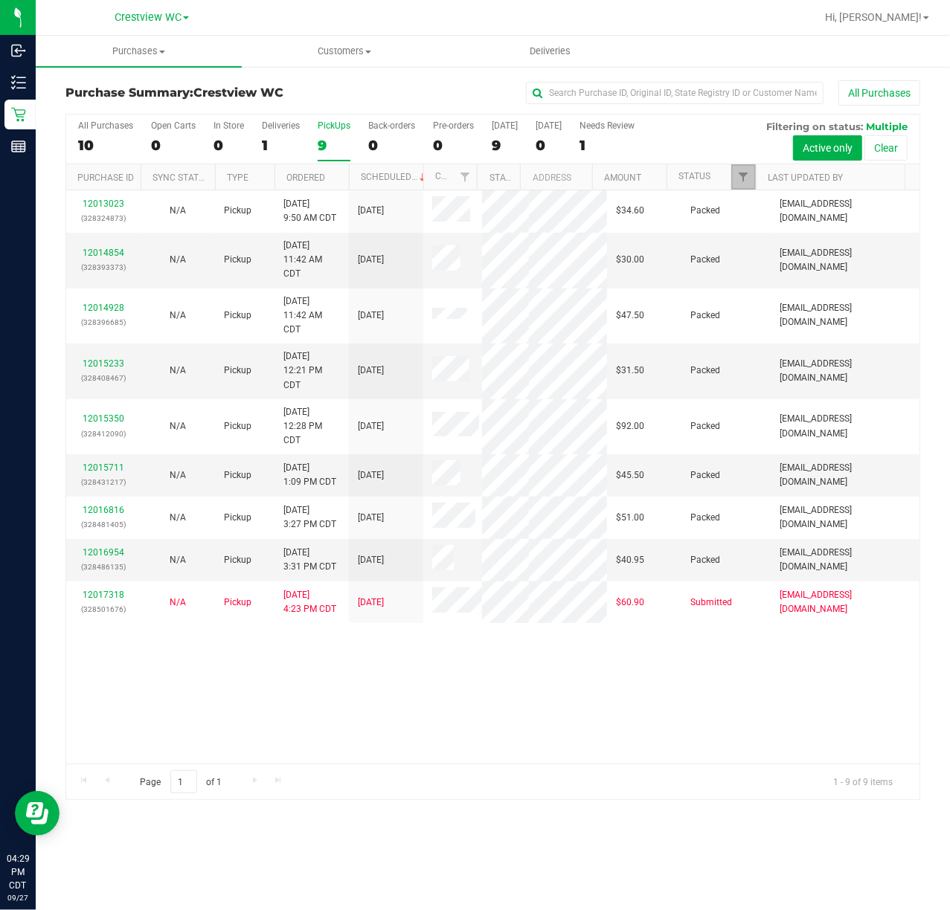
click at [745, 186] on link "Filter" at bounding box center [743, 176] width 25 height 25
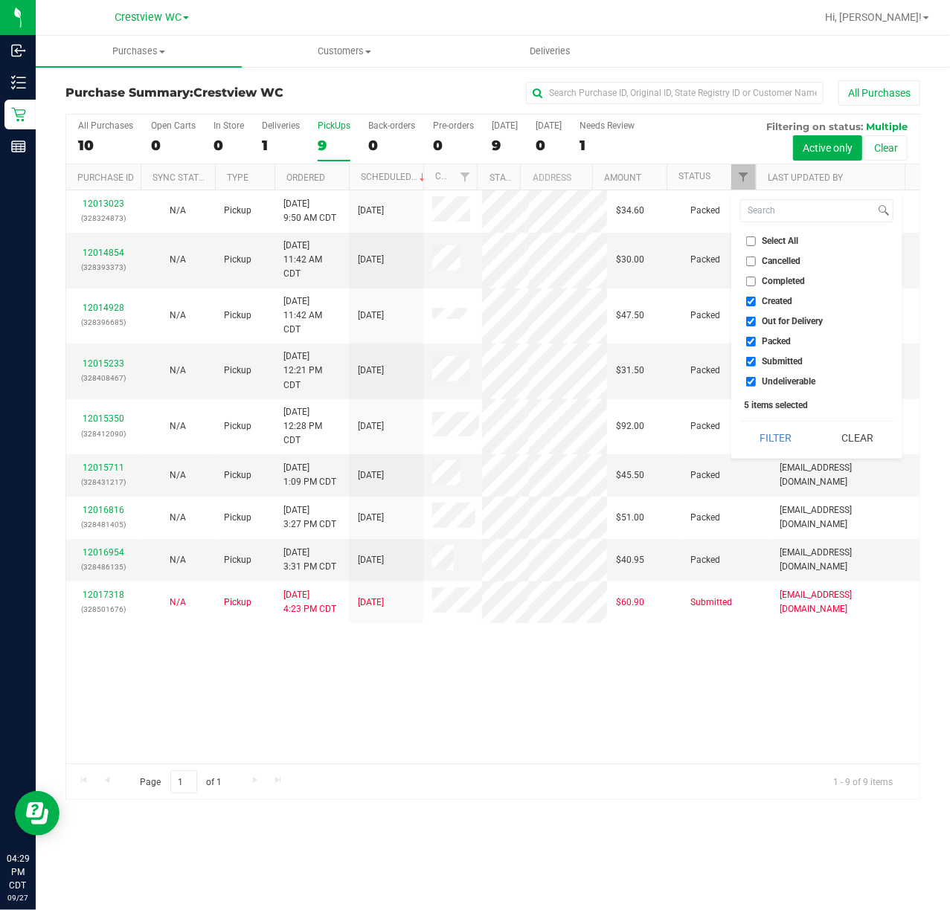
click at [782, 301] on span "Created" at bounding box center [777, 301] width 30 height 9
click at [756, 301] on input "Created" at bounding box center [751, 302] width 10 height 10
checkbox input "false"
click at [783, 313] on ul "Select All Cancelled Completed Created Out for Delivery Packed Submitted Undeli…" at bounding box center [816, 311] width 153 height 156
click at [783, 314] on li "Out for Delivery" at bounding box center [816, 322] width 153 height 16
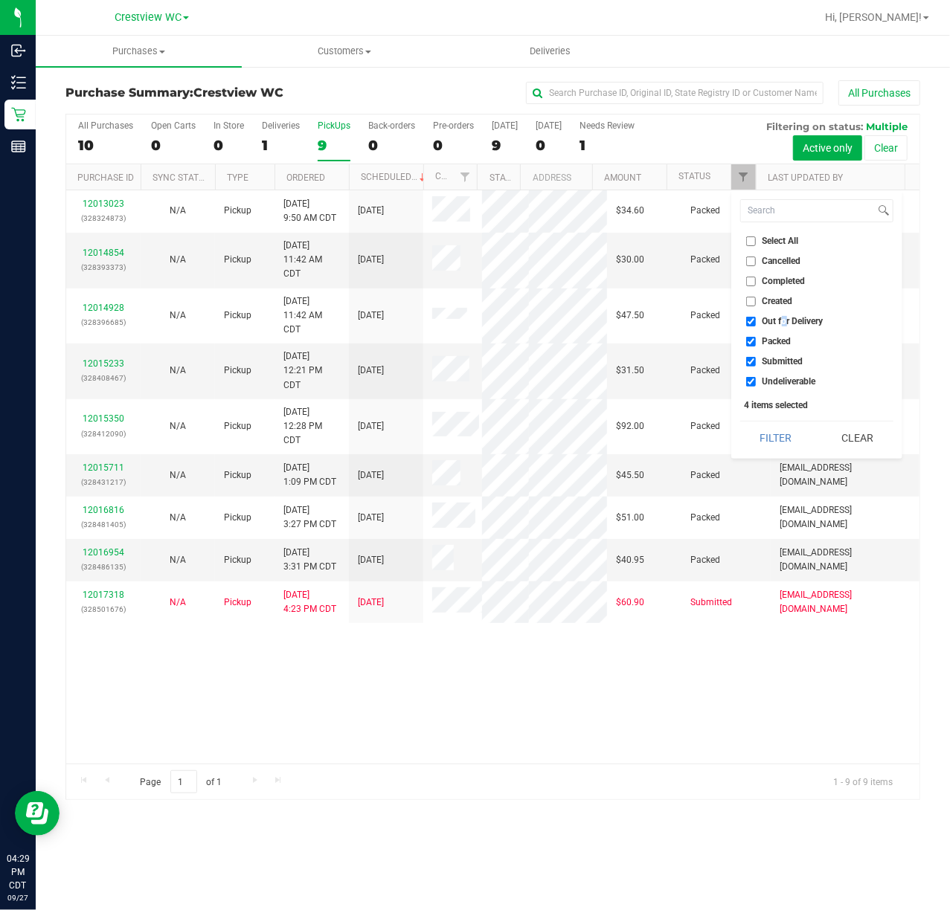
click at [780, 317] on span "Out for Delivery" at bounding box center [792, 321] width 61 height 9
click at [756, 317] on input "Out for Delivery" at bounding box center [751, 322] width 10 height 10
checkbox input "false"
click at [777, 337] on span "Packed" at bounding box center [776, 341] width 29 height 9
click at [756, 337] on input "Packed" at bounding box center [751, 342] width 10 height 10
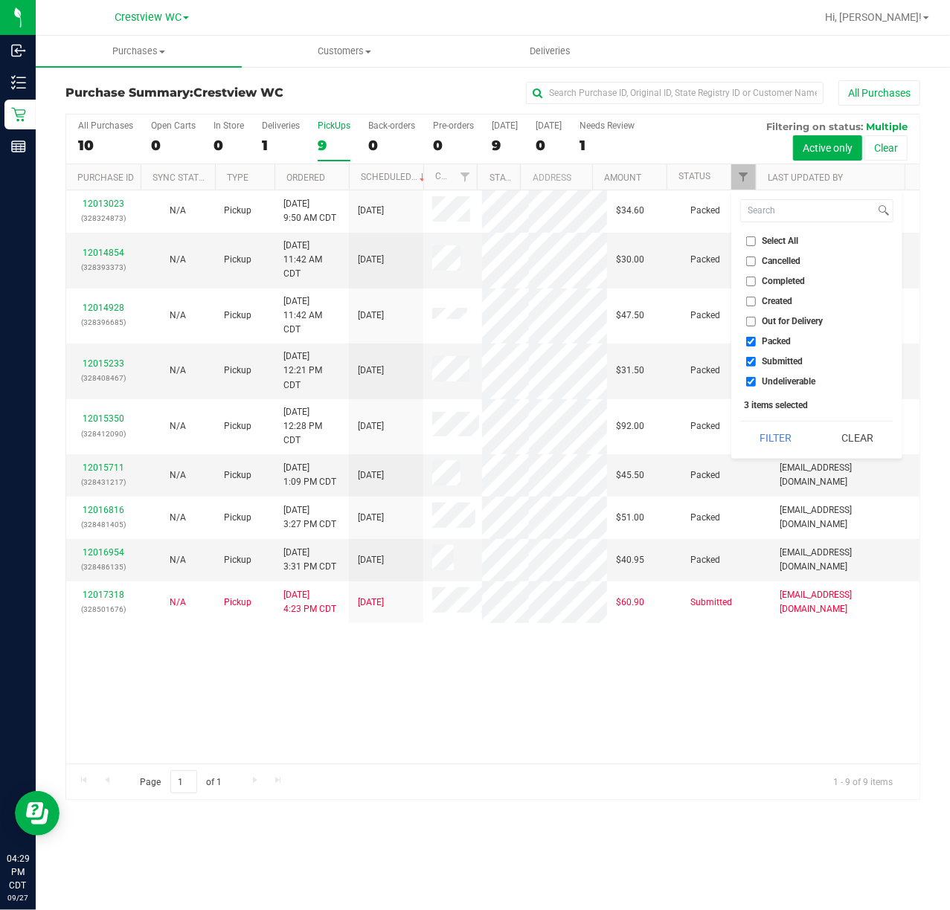
checkbox input "false"
click at [769, 384] on span "Undeliverable" at bounding box center [789, 381] width 54 height 9
click at [773, 384] on span "Undeliverable" at bounding box center [789, 381] width 54 height 9
click at [756, 384] on input "Undeliverable" at bounding box center [751, 382] width 10 height 10
checkbox input "false"
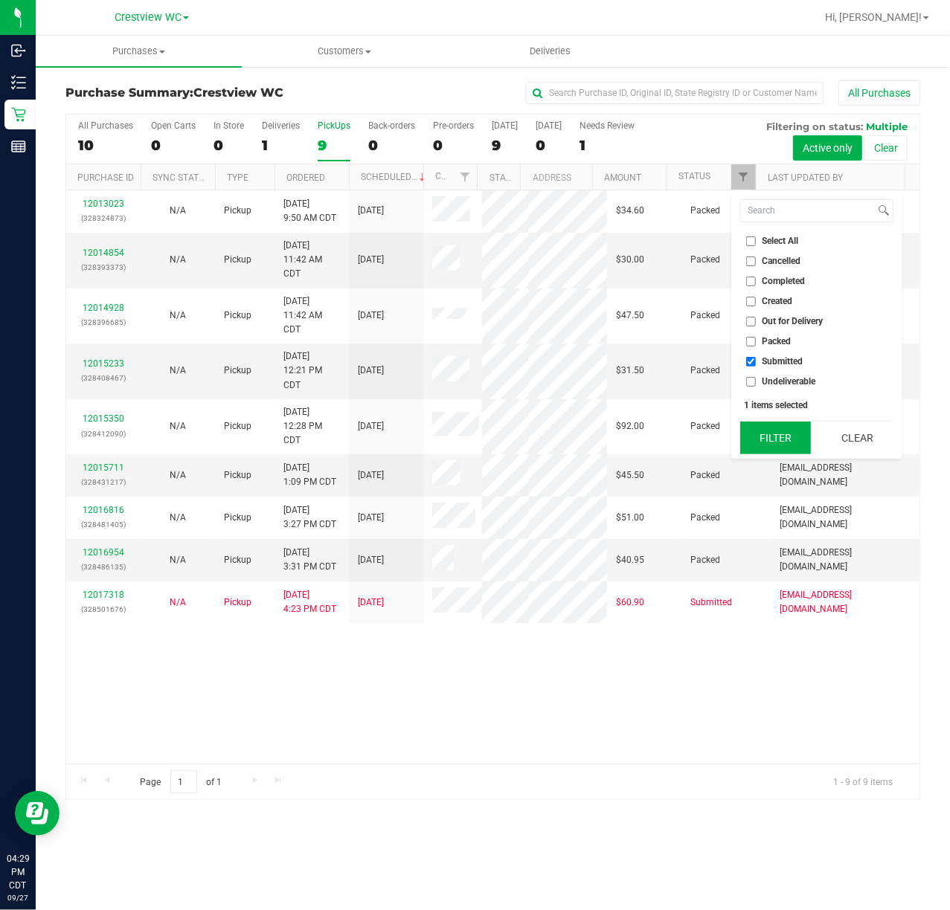
click at [773, 430] on button "Filter" at bounding box center [775, 438] width 71 height 33
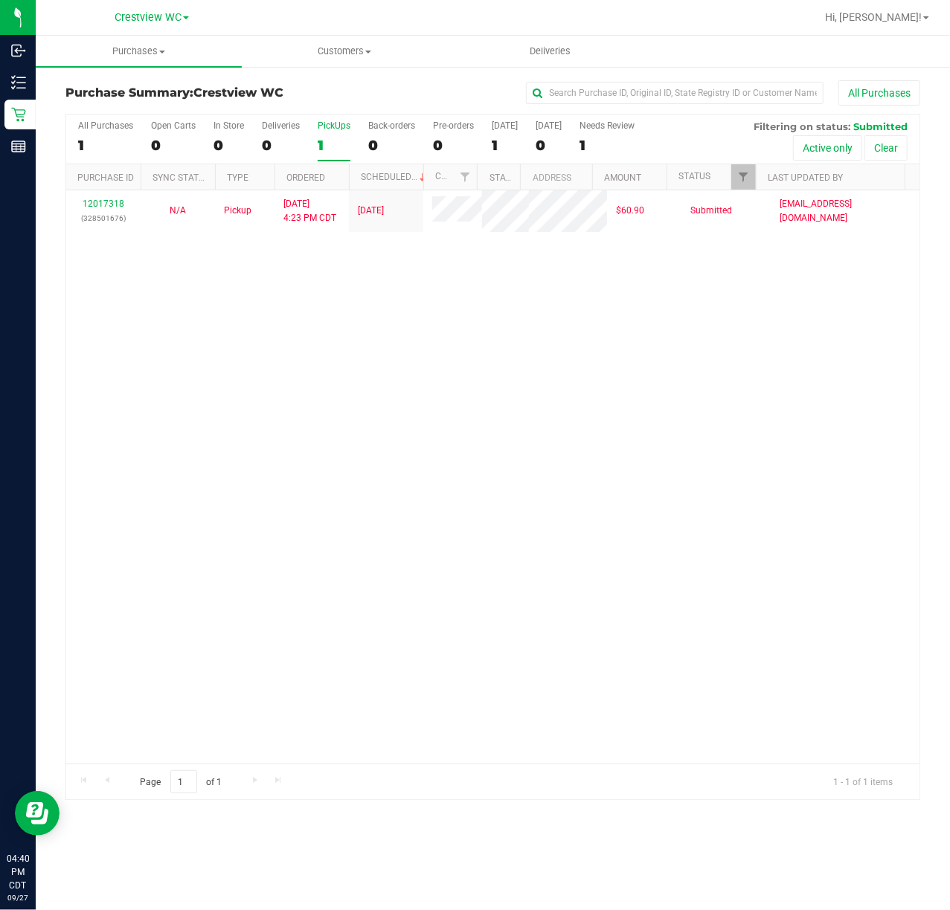
click at [225, 422] on div "12017318 (328501676) N/A Pickup [DATE] 4:23 PM CDT 9/27/2025 $60.90 Submitted […" at bounding box center [492, 476] width 853 height 573
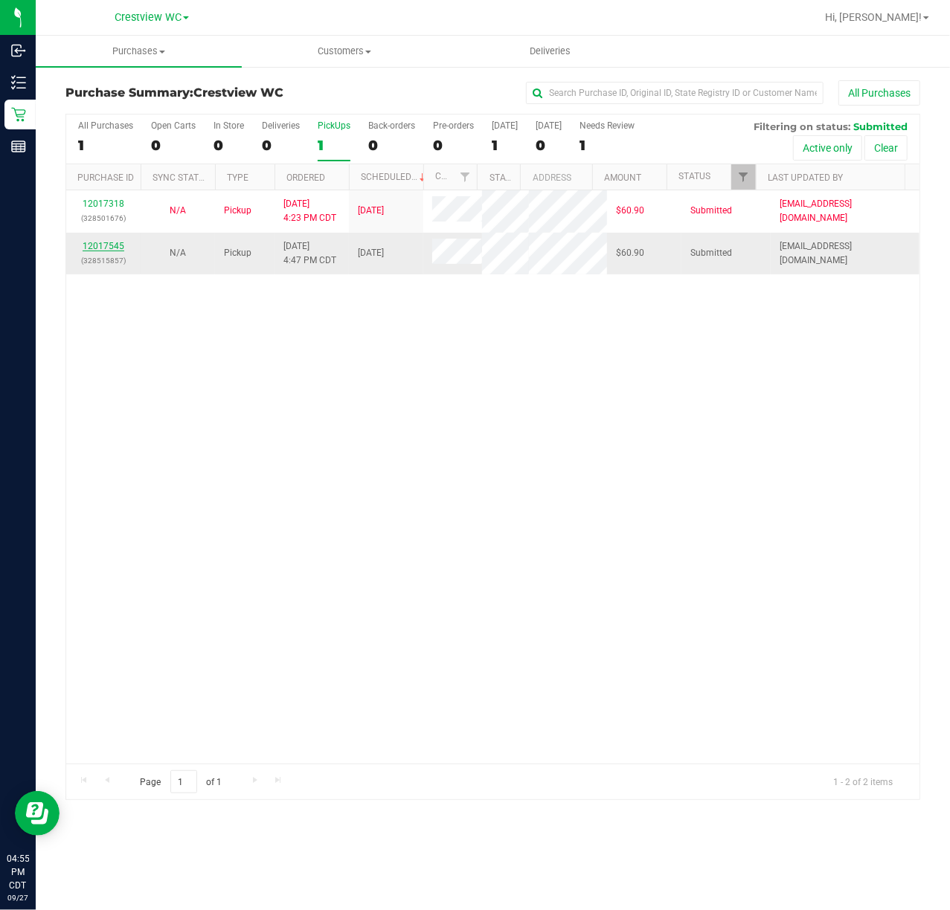
click at [109, 242] on link "12017545" at bounding box center [104, 246] width 42 height 10
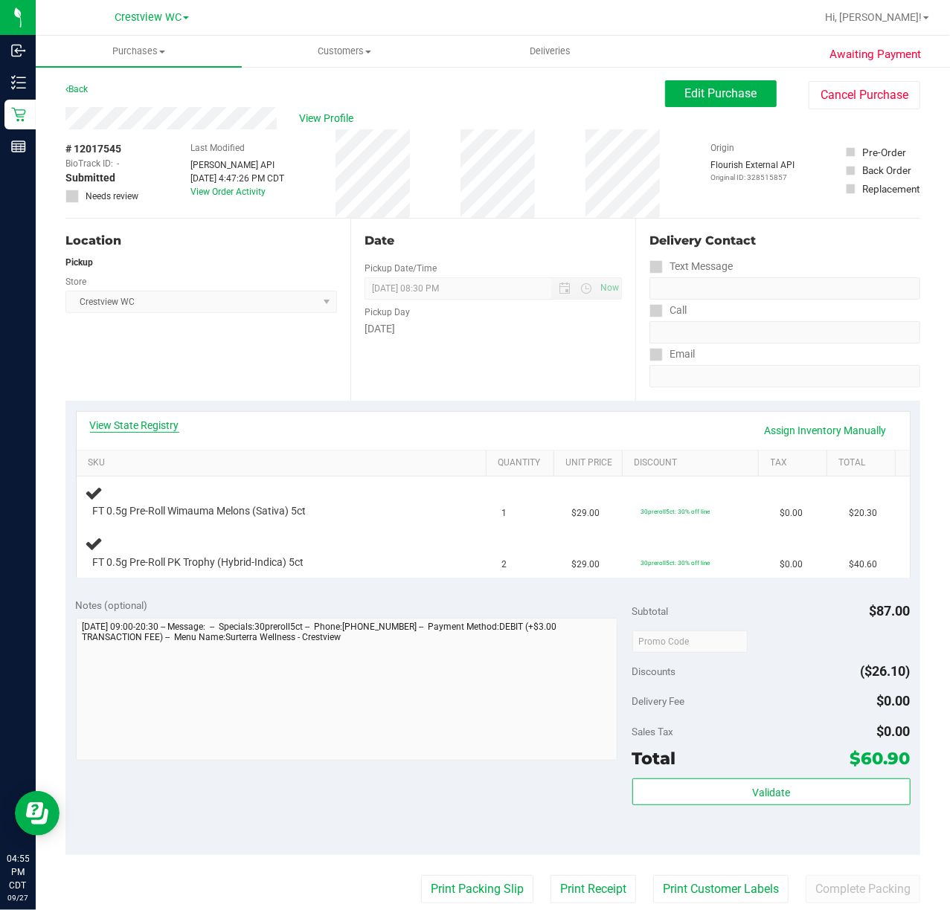
click at [168, 424] on link "View State Registry" at bounding box center [134, 425] width 89 height 15
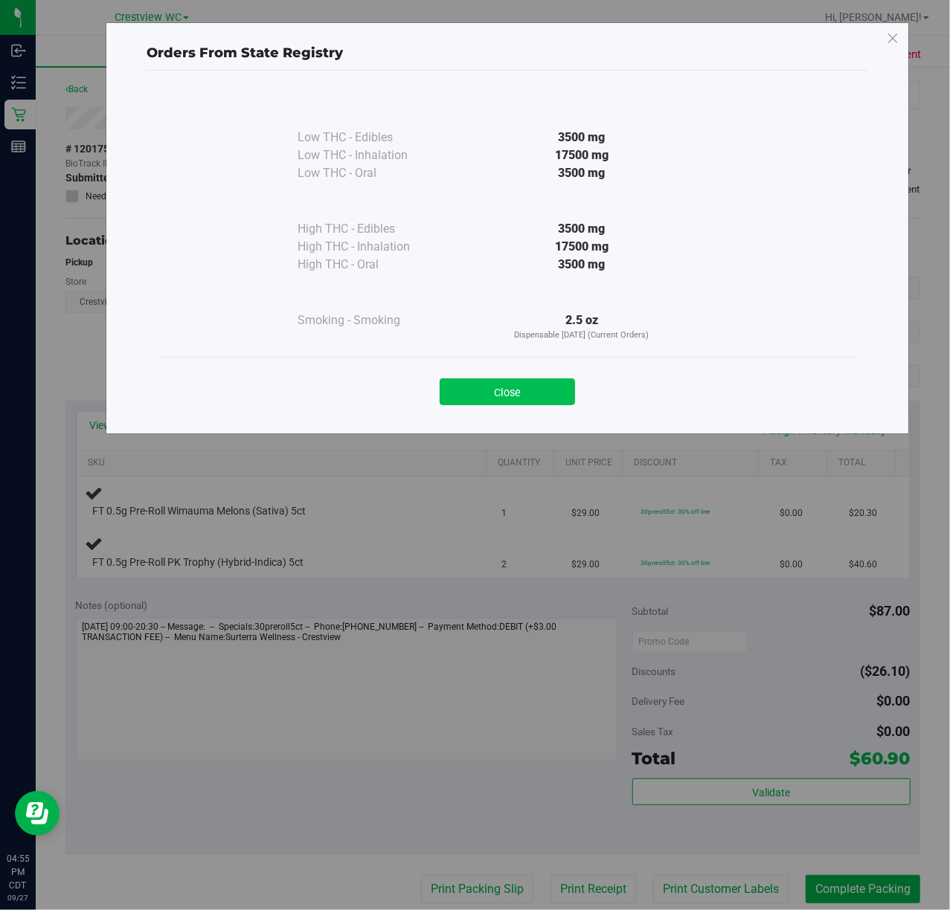
click at [513, 387] on button "Close" at bounding box center [506, 391] width 135 height 27
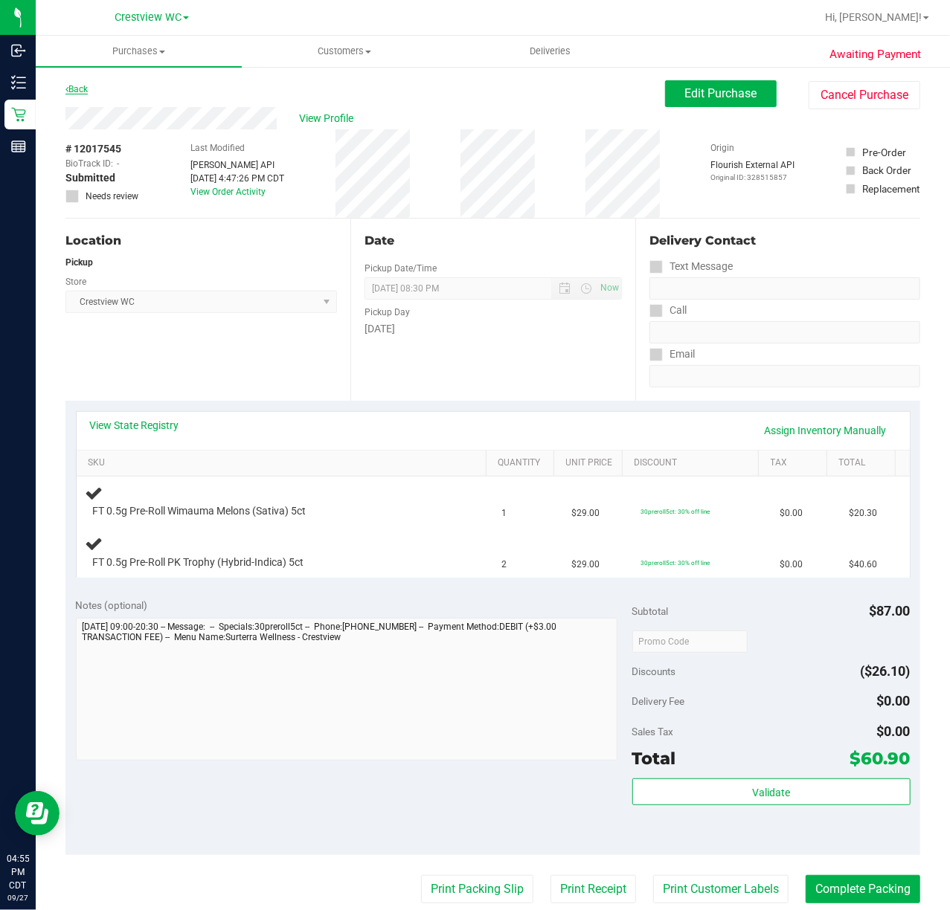
click at [76, 89] on link "Back" at bounding box center [76, 89] width 22 height 10
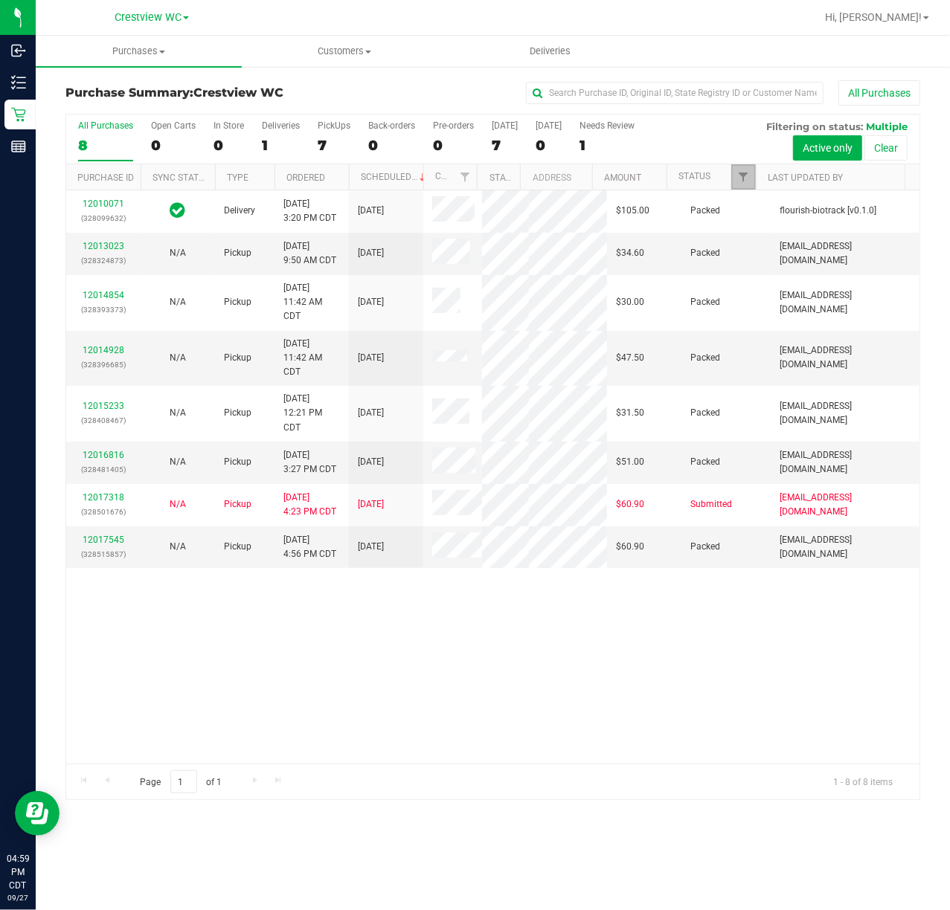
click at [733, 168] on link "Filter" at bounding box center [743, 176] width 25 height 25
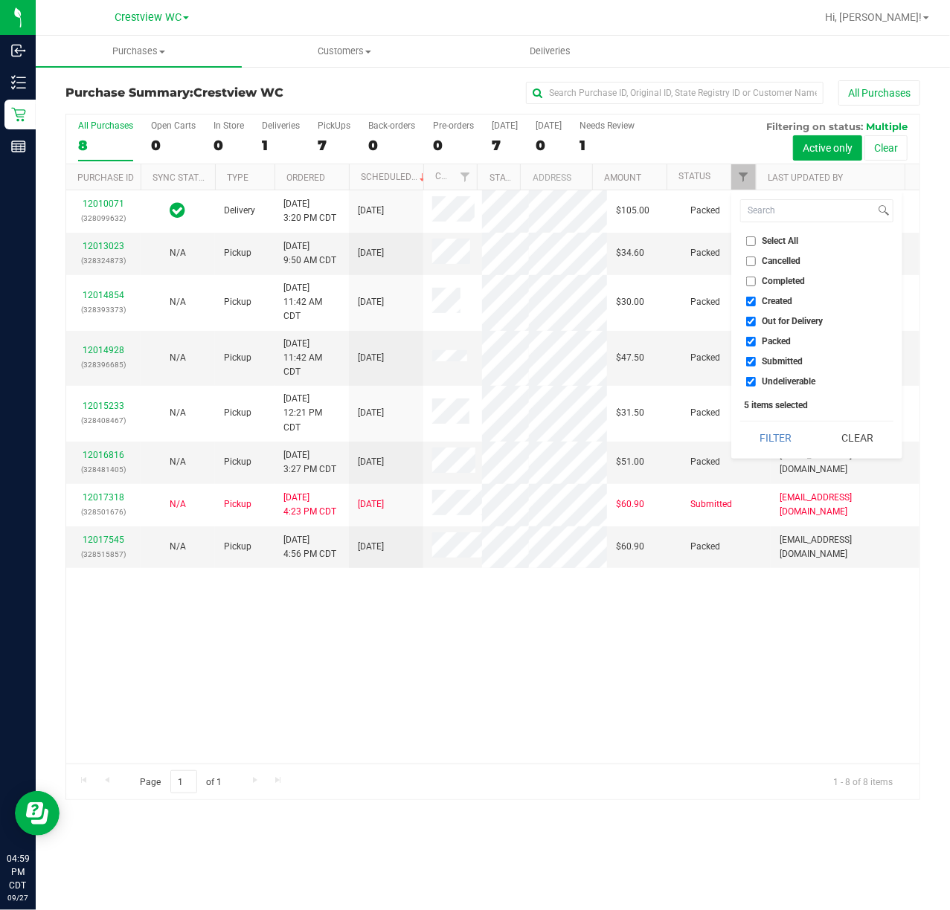
click at [763, 304] on span "Created" at bounding box center [777, 301] width 30 height 9
click at [756, 304] on input "Created" at bounding box center [751, 302] width 10 height 10
checkbox input "false"
click at [763, 317] on span "Out for Delivery" at bounding box center [792, 321] width 61 height 9
click at [756, 317] on input "Out for Delivery" at bounding box center [751, 322] width 10 height 10
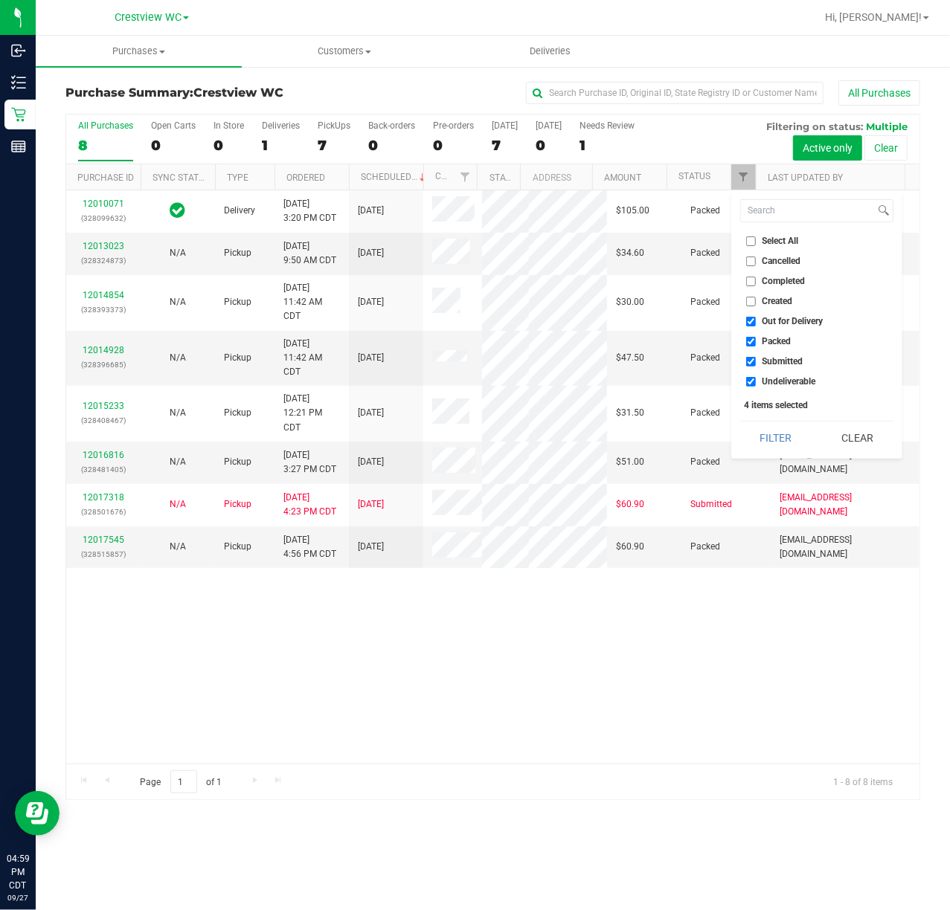
checkbox input "false"
click at [762, 342] on span "Packed" at bounding box center [776, 341] width 29 height 9
click at [756, 342] on input "Packed" at bounding box center [751, 342] width 10 height 10
checkbox input "false"
click at [757, 387] on li "Undeliverable" at bounding box center [816, 382] width 153 height 16
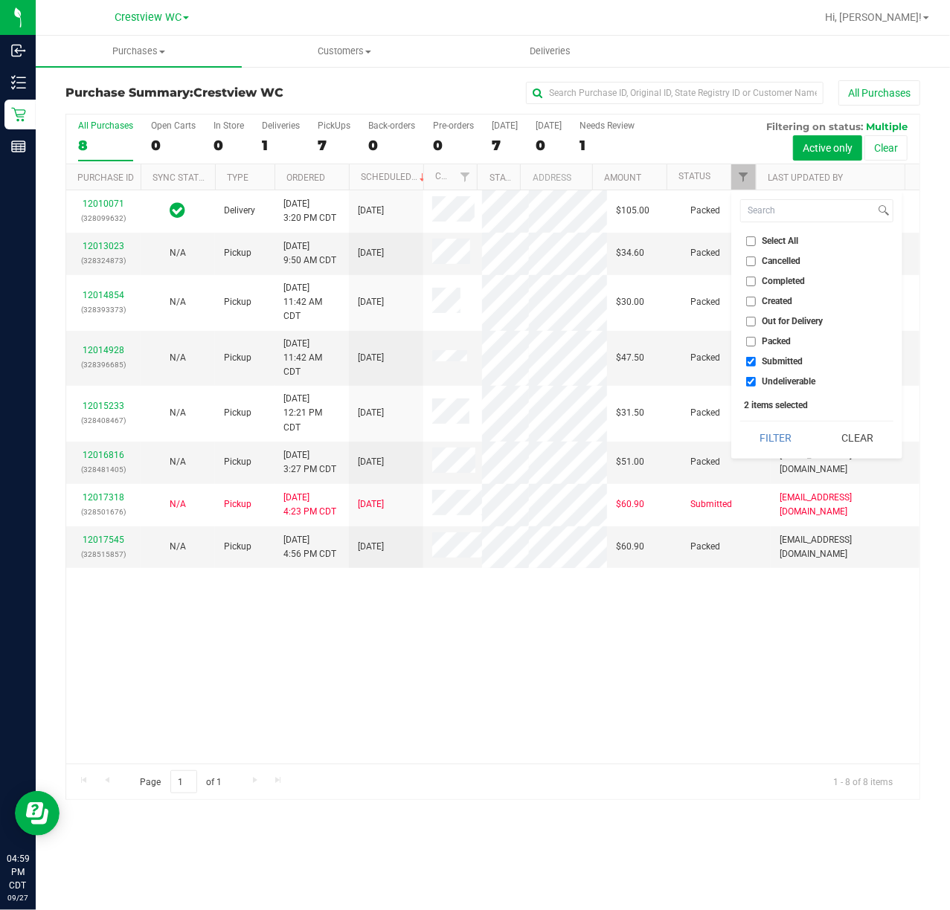
click at [760, 382] on label "Undeliverable" at bounding box center [781, 382] width 70 height 10
click at [756, 382] on input "Undeliverable" at bounding box center [751, 382] width 10 height 10
checkbox input "false"
click at [753, 421] on div "Filter Clear" at bounding box center [816, 437] width 153 height 33
click at [751, 432] on button "Filter" at bounding box center [775, 438] width 71 height 33
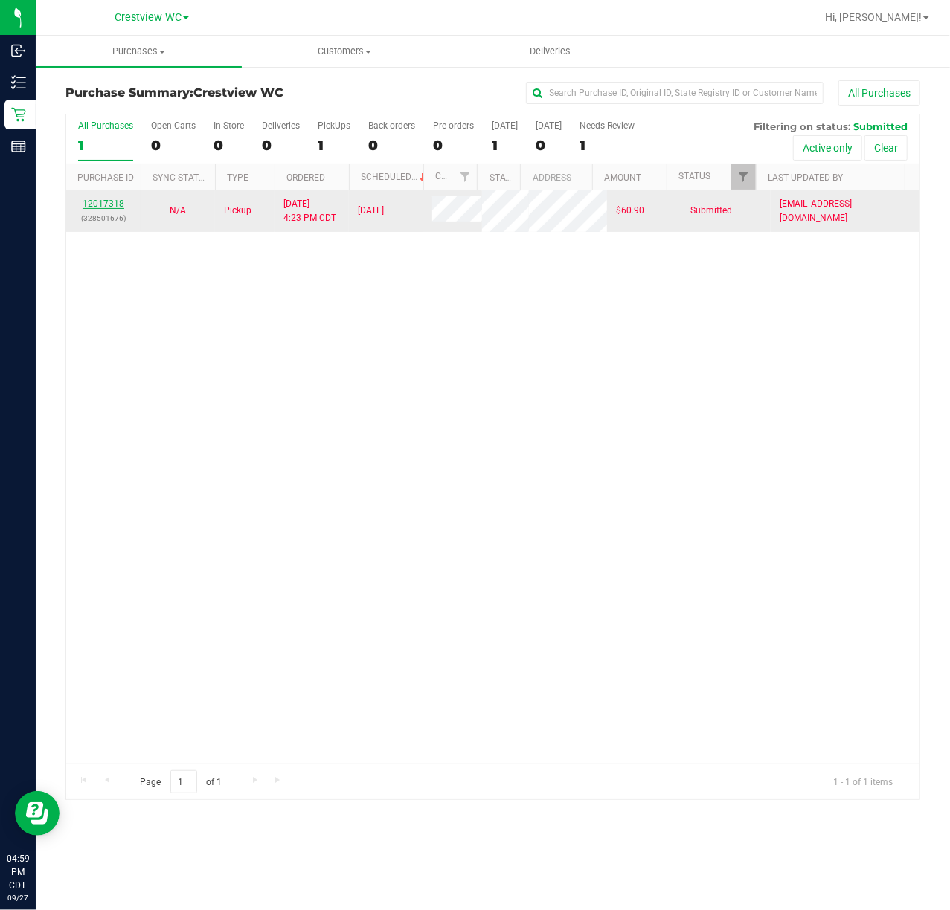
click at [113, 199] on link "12017318" at bounding box center [104, 204] width 42 height 10
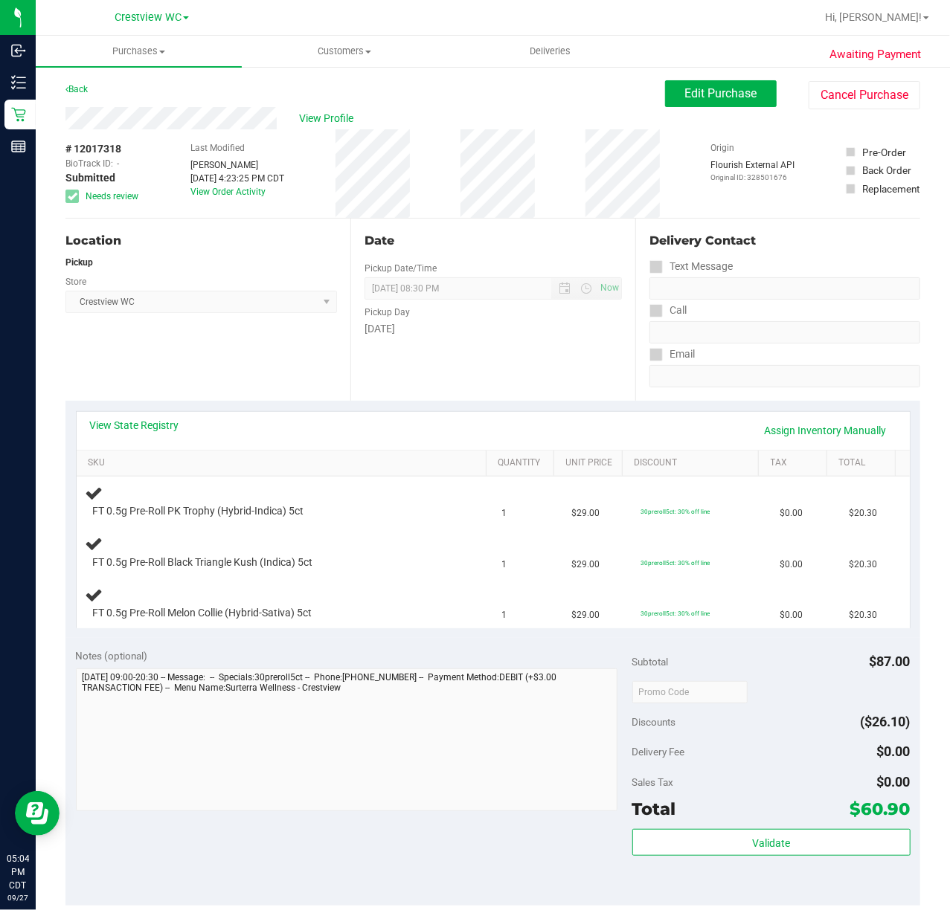
click at [146, 358] on div "Location Pickup Store Crestview WC Select Store [PERSON_NAME][GEOGRAPHIC_DATA] …" at bounding box center [207, 310] width 285 height 182
click at [164, 347] on div "Location Pickup Store Crestview WC Select Store [PERSON_NAME][GEOGRAPHIC_DATA] …" at bounding box center [207, 310] width 285 height 182
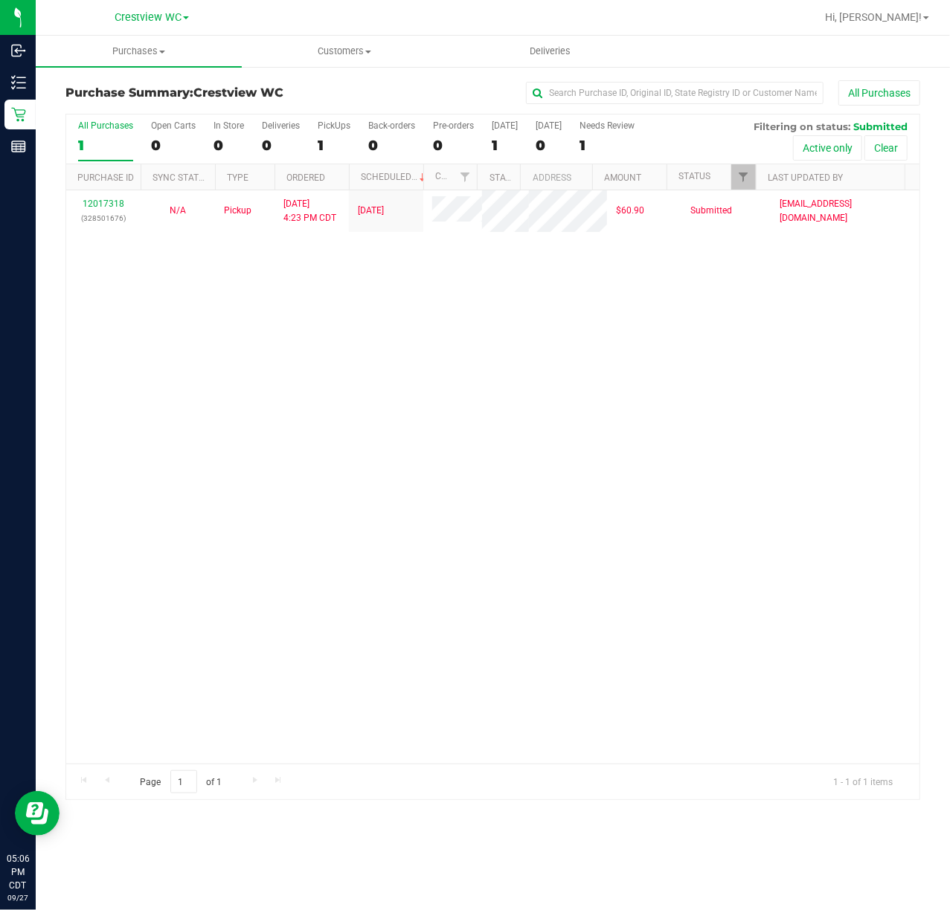
click at [206, 361] on div "12017318 (328501676) N/A Pickup [DATE] 4:23 PM CDT 9/27/2025 $60.90 Submitted […" at bounding box center [492, 476] width 853 height 573
click at [187, 289] on div "12017318 (328501676) N/A Pickup [DATE] 4:23 PM CDT 9/27/2025 $60.90 Submitted […" at bounding box center [492, 476] width 853 height 573
click at [251, 289] on div "12017318 (328501676) N/A Pickup [DATE] 4:23 PM CDT 9/27/2025 $60.90 Submitted […" at bounding box center [492, 476] width 853 height 573
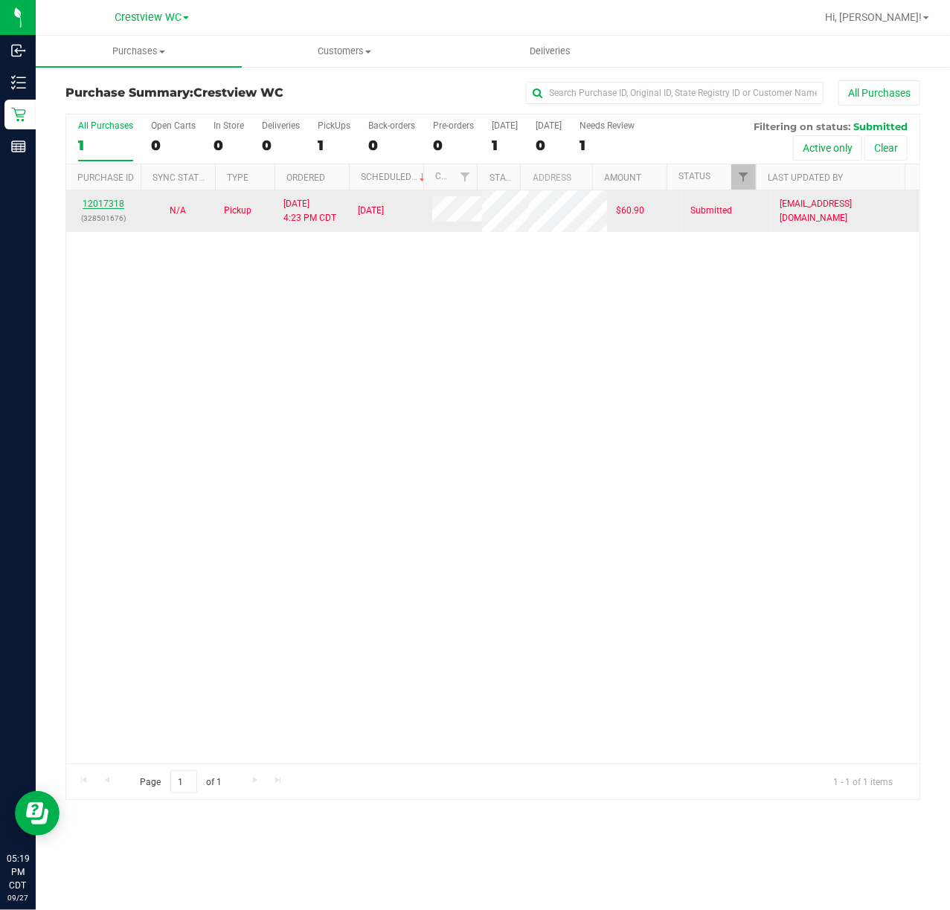
click at [107, 203] on link "12017318" at bounding box center [104, 204] width 42 height 10
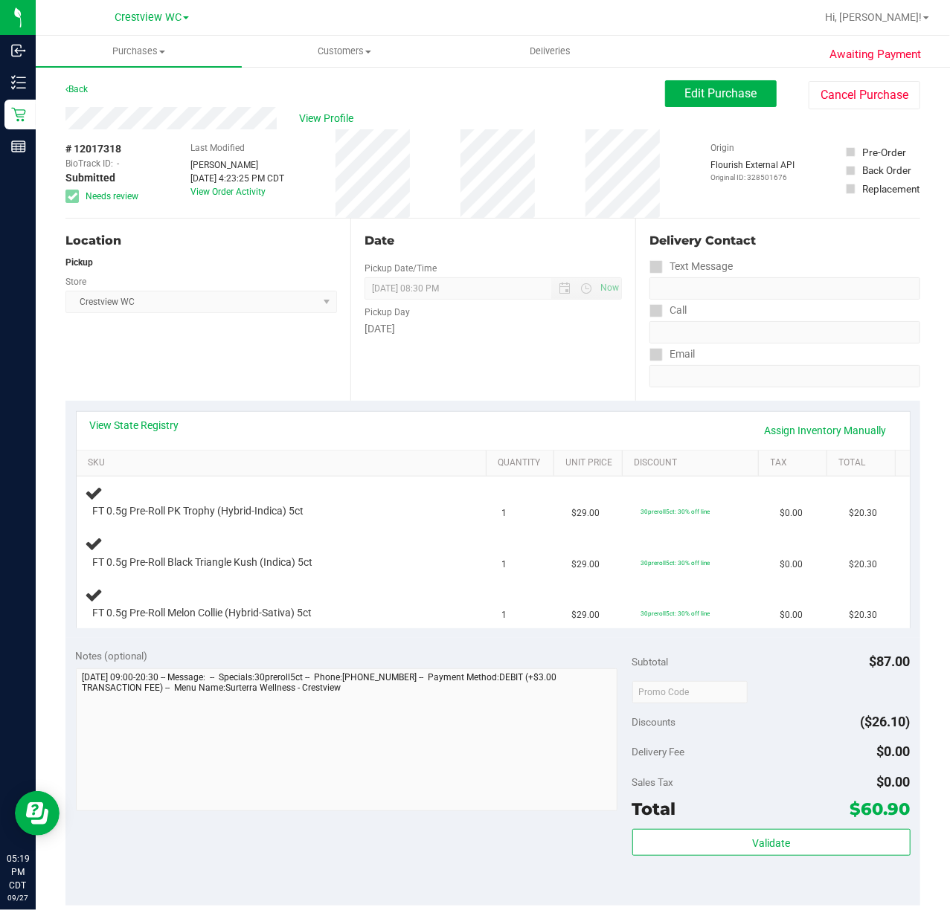
click at [227, 648] on div "Notes (optional) Subtotal $87.00 Discounts ($26.10) Delivery Fee $0.00 Sales Ta…" at bounding box center [492, 772] width 854 height 268
click at [837, 95] on button "Cancel Purchase" at bounding box center [864, 95] width 112 height 28
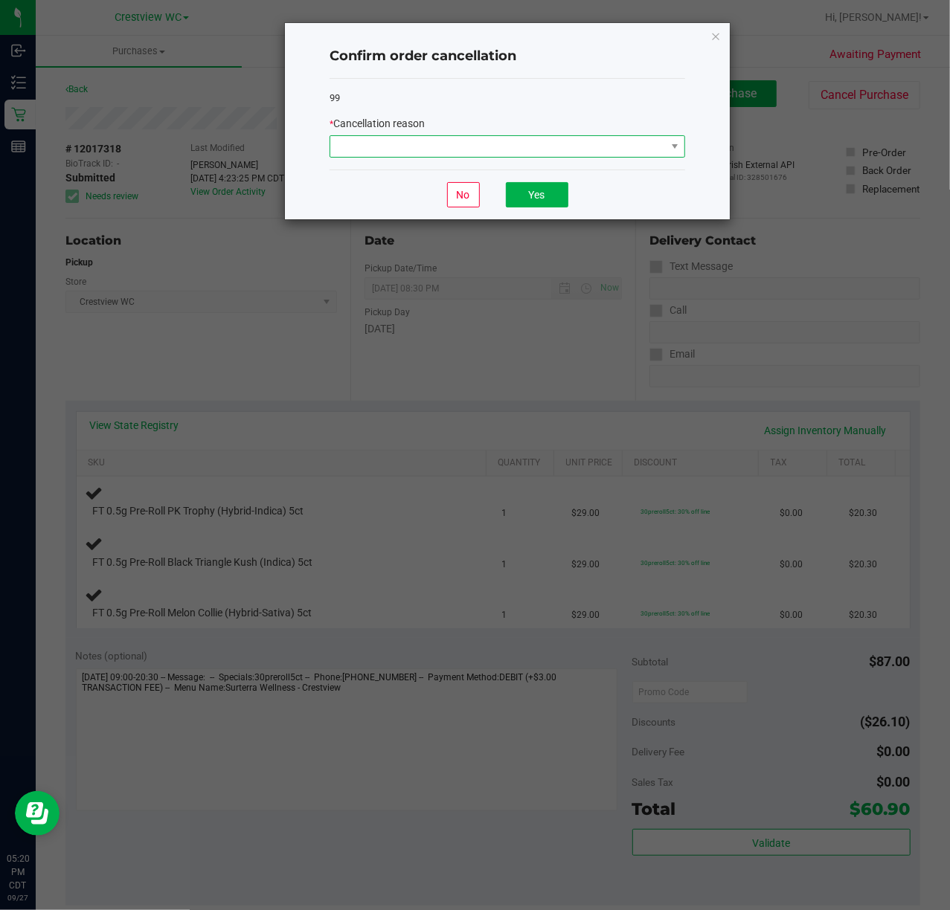
click at [417, 140] on span at bounding box center [497, 146] width 335 height 21
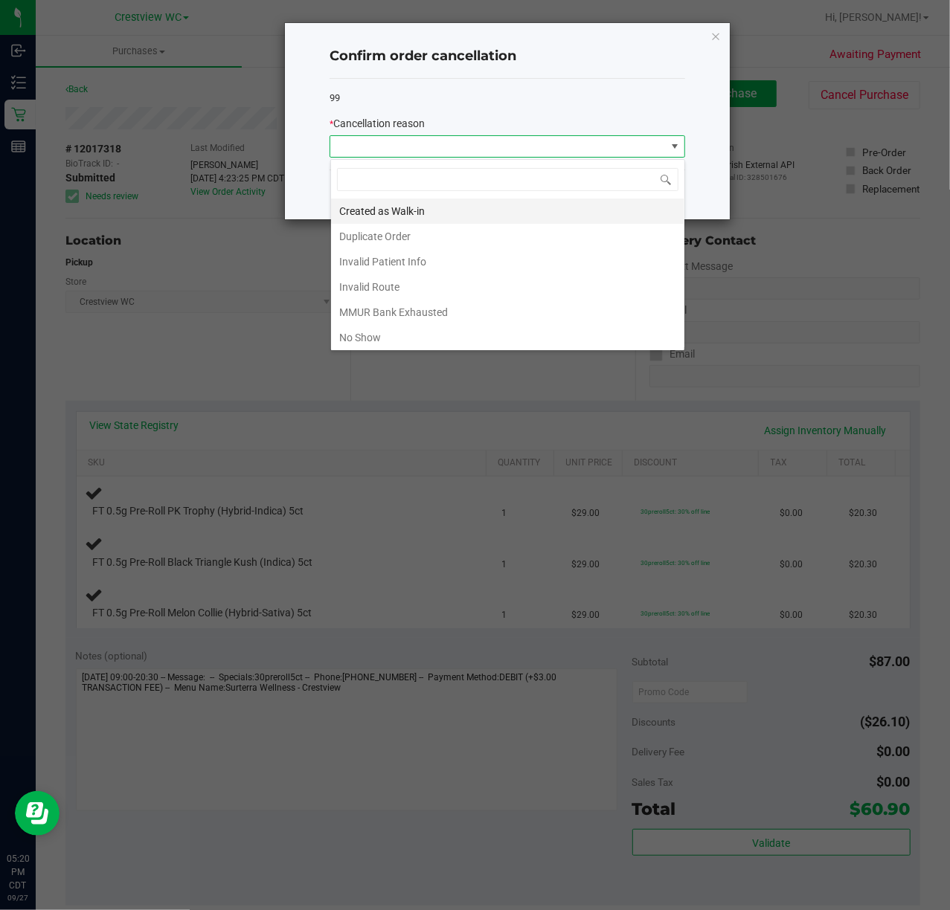
click at [420, 199] on li "Created as Walk-in" at bounding box center [507, 211] width 353 height 25
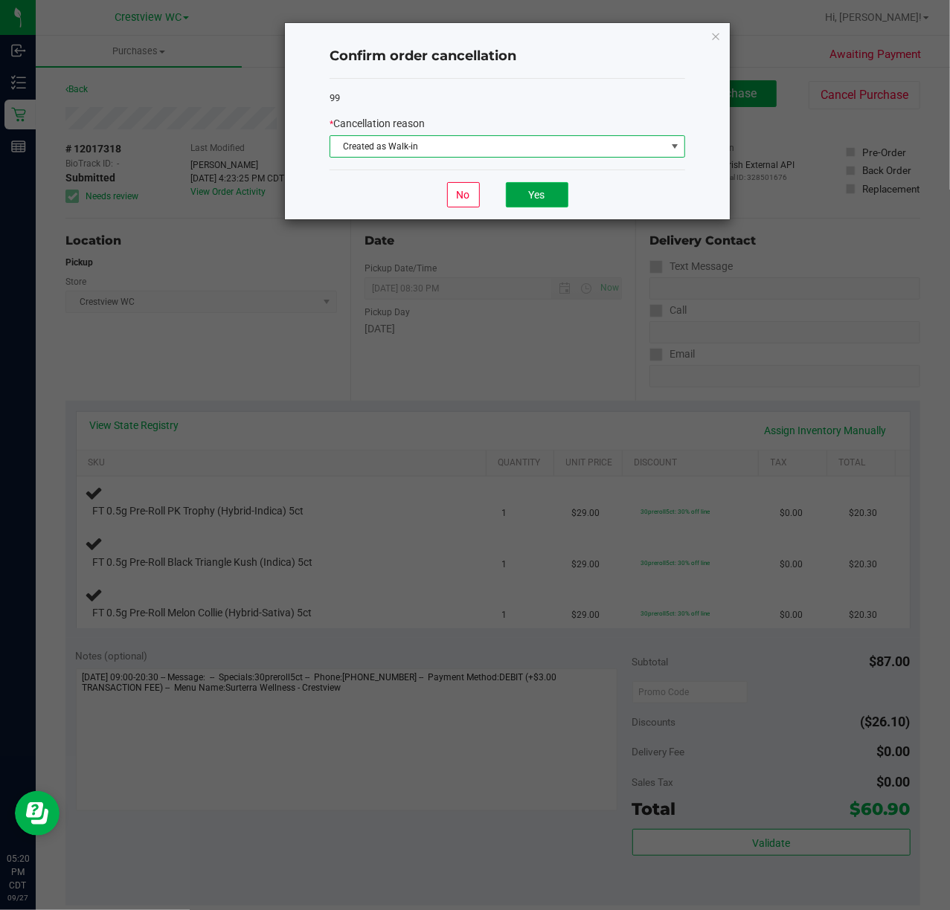
click at [536, 196] on button "Yes" at bounding box center [537, 194] width 62 height 25
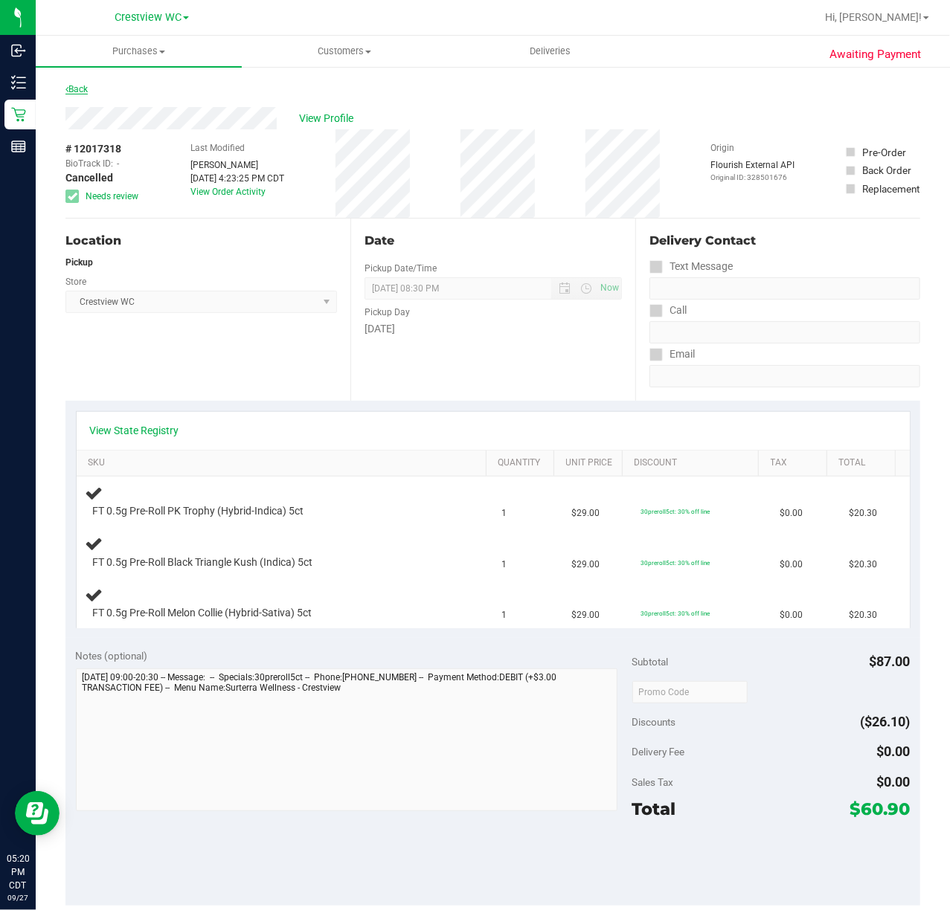
click at [80, 88] on link "Back" at bounding box center [76, 89] width 22 height 10
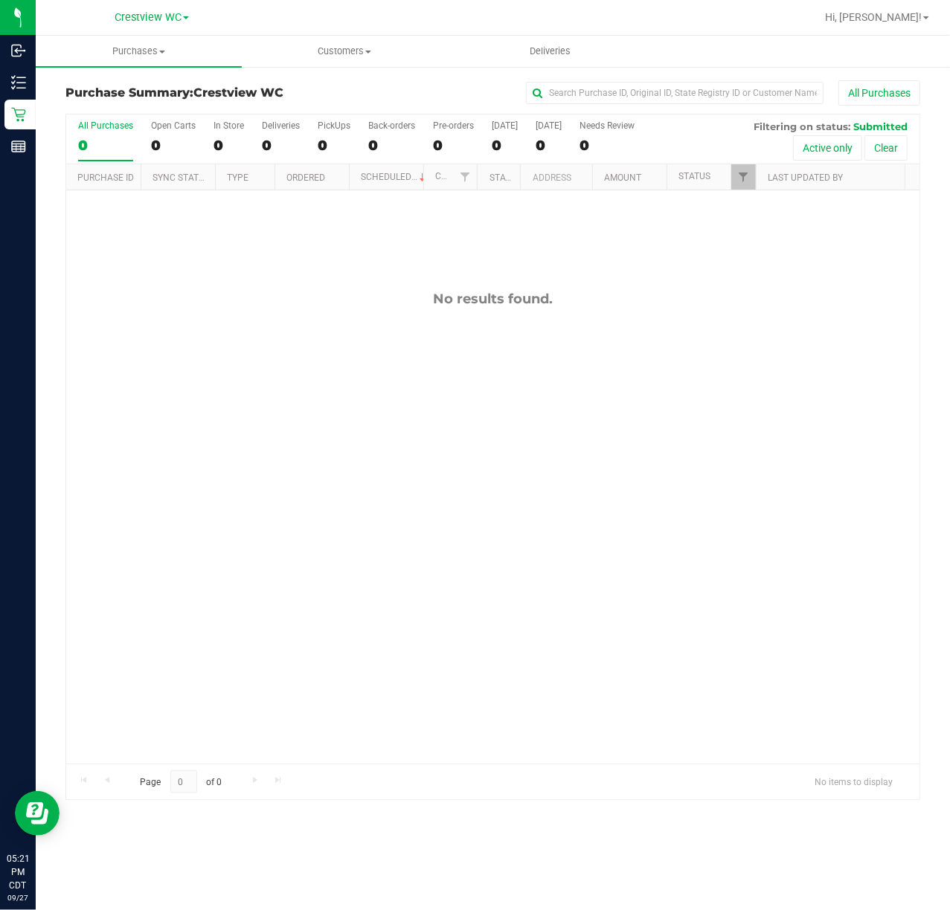
click at [226, 351] on div "No results found." at bounding box center [492, 527] width 853 height 674
click at [907, 19] on span "Hi, [PERSON_NAME]!" at bounding box center [873, 17] width 97 height 12
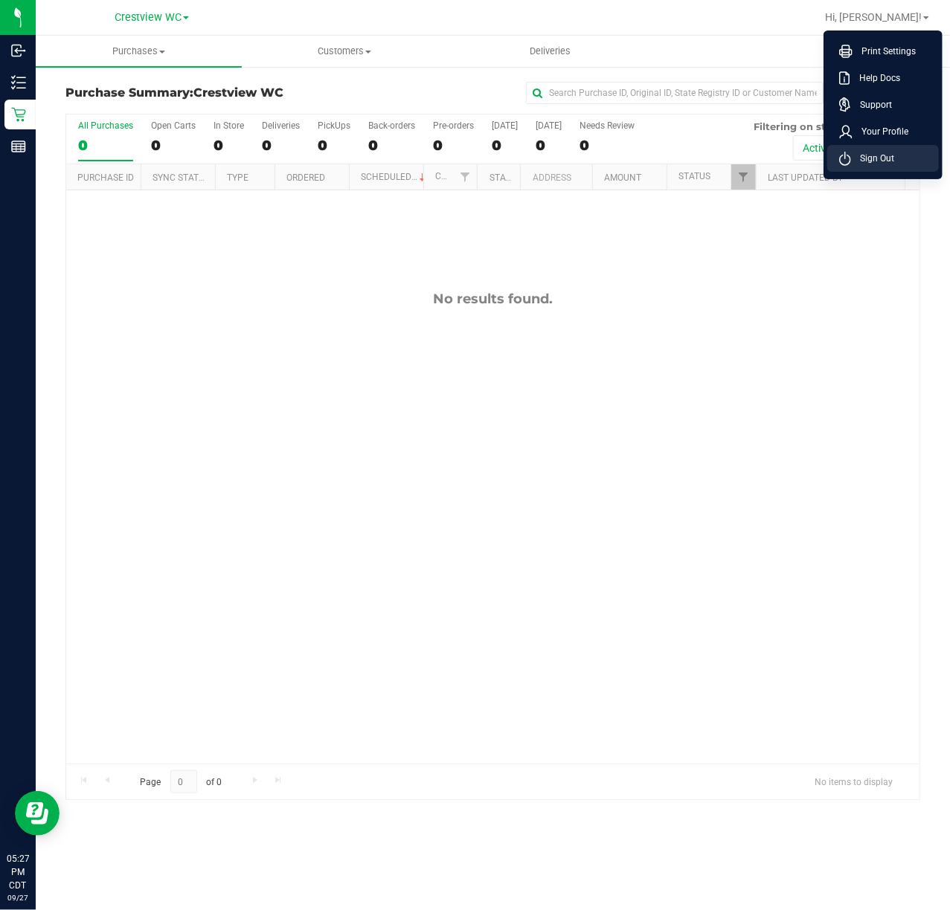
click at [881, 168] on li "Sign Out" at bounding box center [883, 158] width 112 height 27
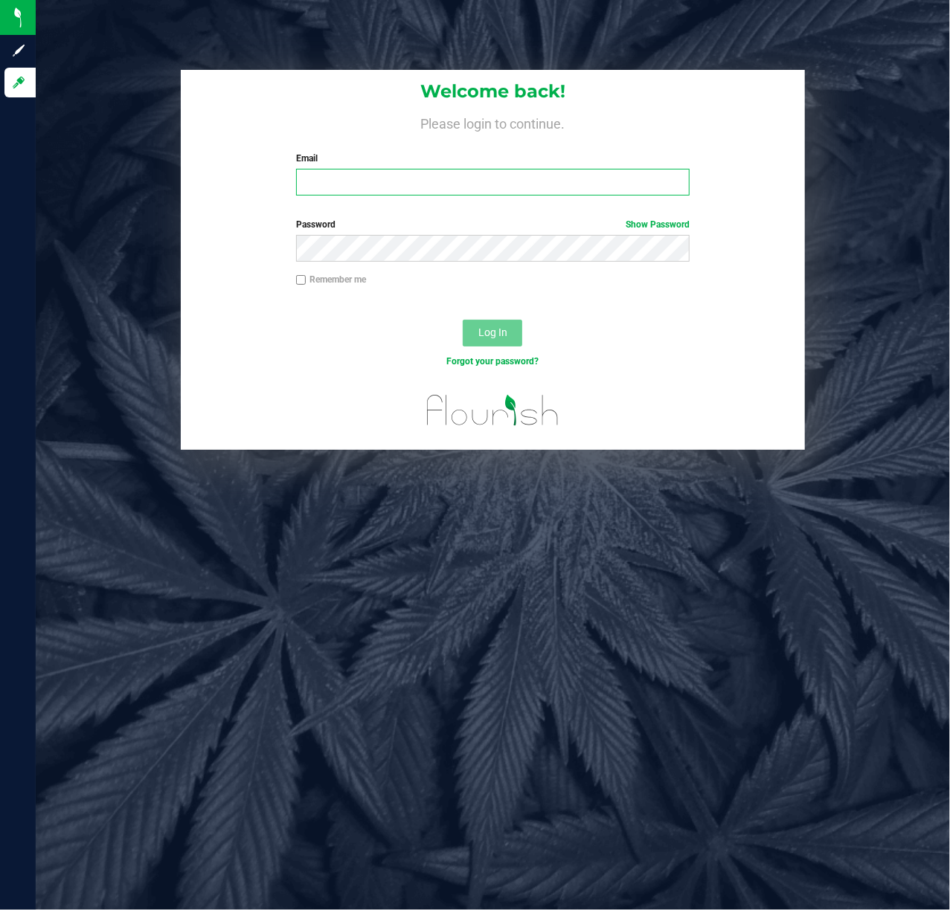
click at [415, 194] on input "Email" at bounding box center [493, 182] width 394 height 27
type input "[EMAIL_ADDRESS][DOMAIN_NAME]"
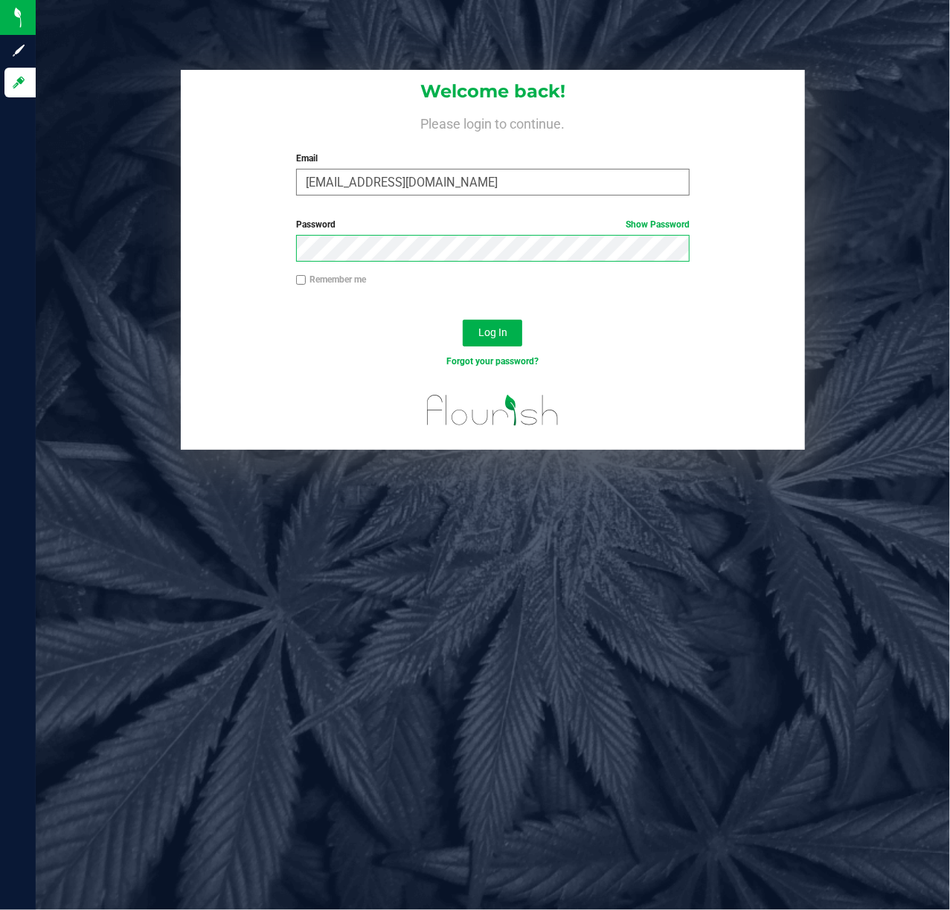
click at [463, 320] on button "Log In" at bounding box center [492, 333] width 59 height 27
